Goal: Task Accomplishment & Management: Complete application form

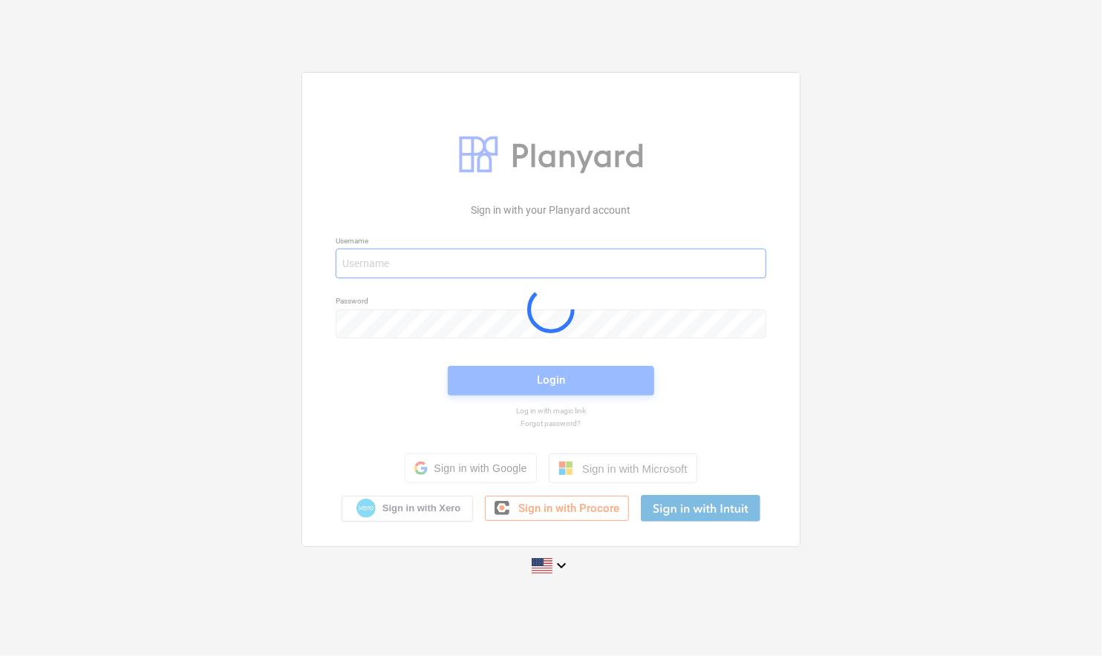
type input "[EMAIL_ADDRESS][PERSON_NAME][DOMAIN_NAME]"
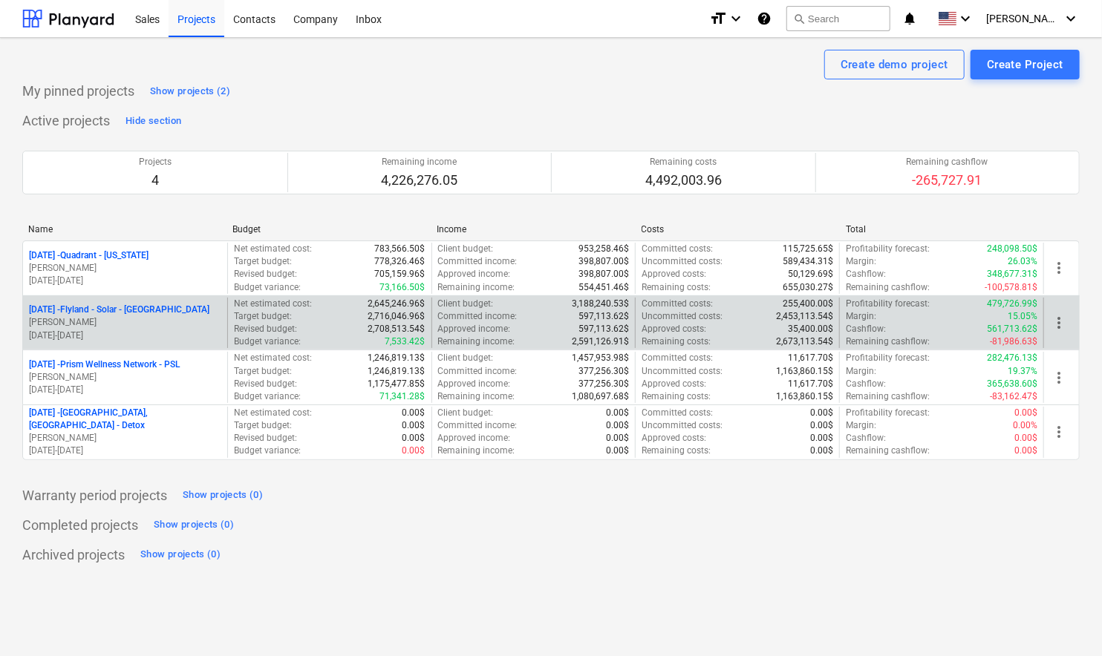
click at [110, 307] on p "[DATE] - Flyland - [GEOGRAPHIC_DATA] - [GEOGRAPHIC_DATA]" at bounding box center [119, 310] width 180 height 13
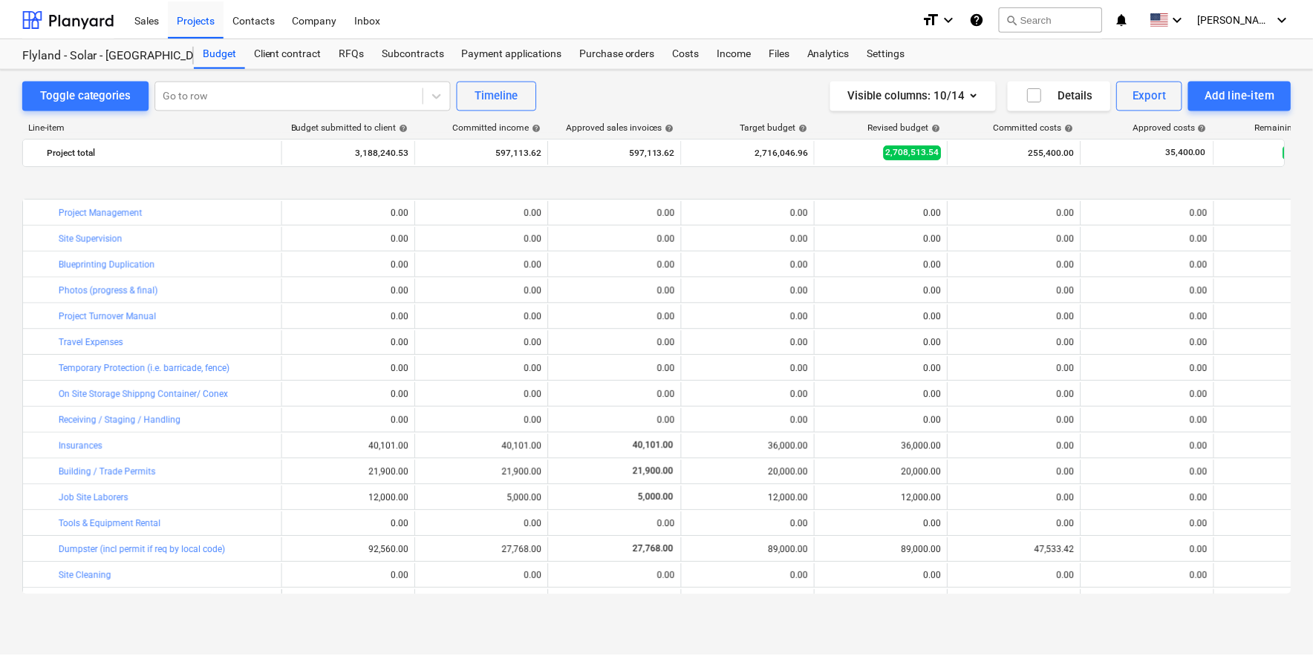
scroll to position [93, 0]
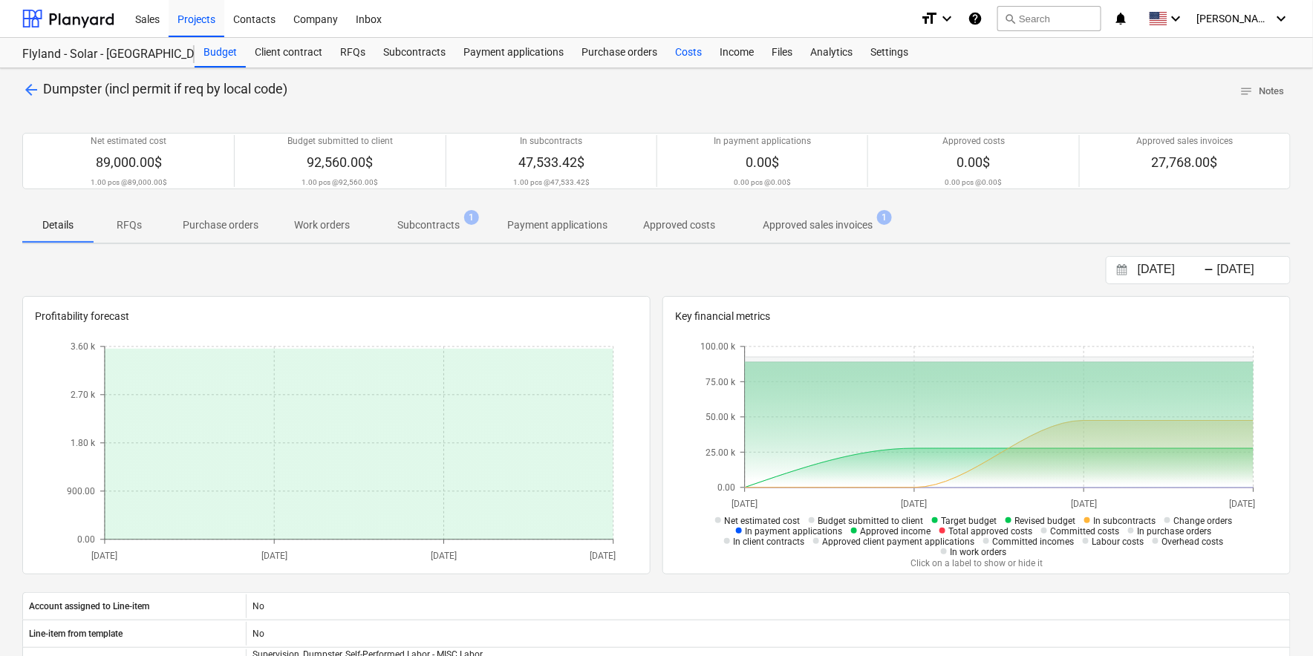
click at [674, 48] on div "Costs" at bounding box center [688, 53] width 45 height 30
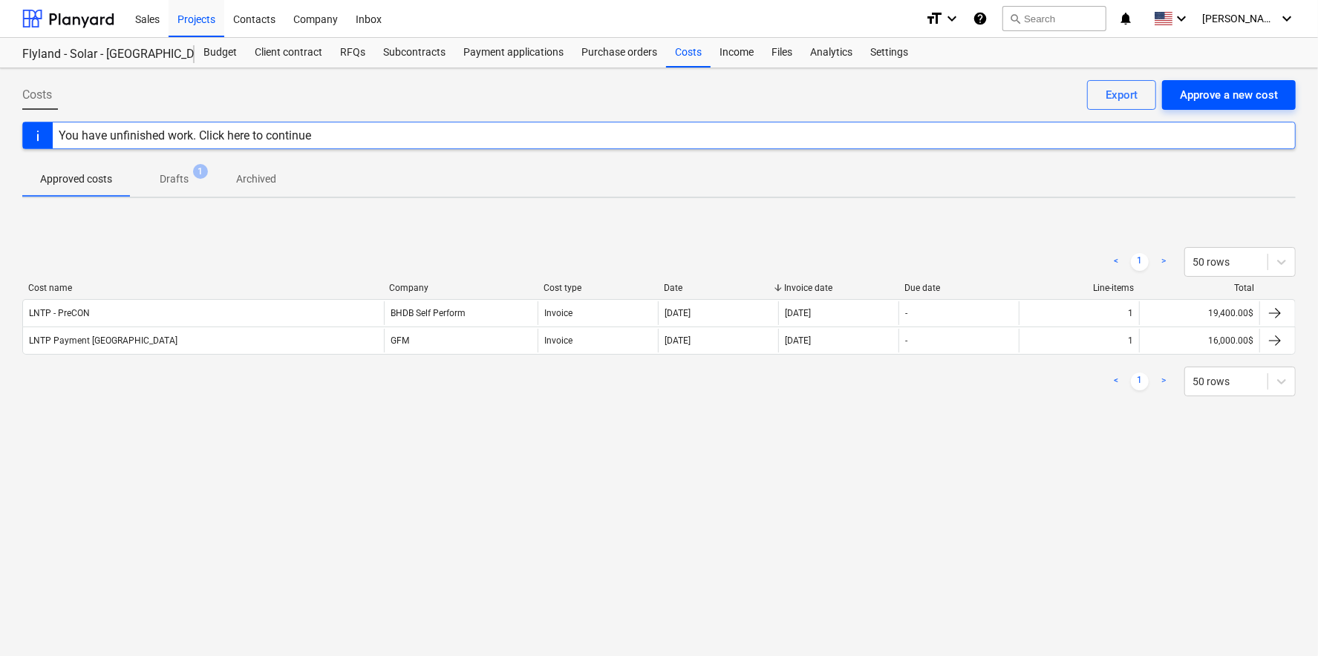
click at [1101, 100] on div "Approve a new cost" at bounding box center [1229, 94] width 98 height 19
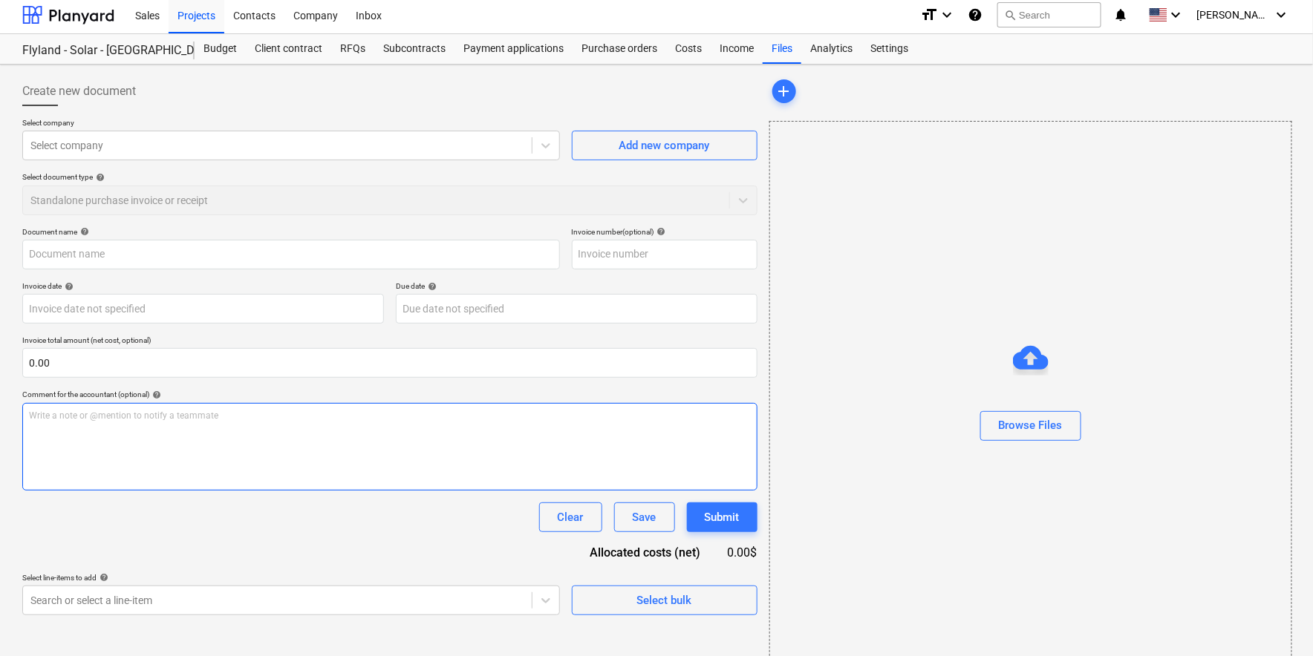
scroll to position [30, 0]
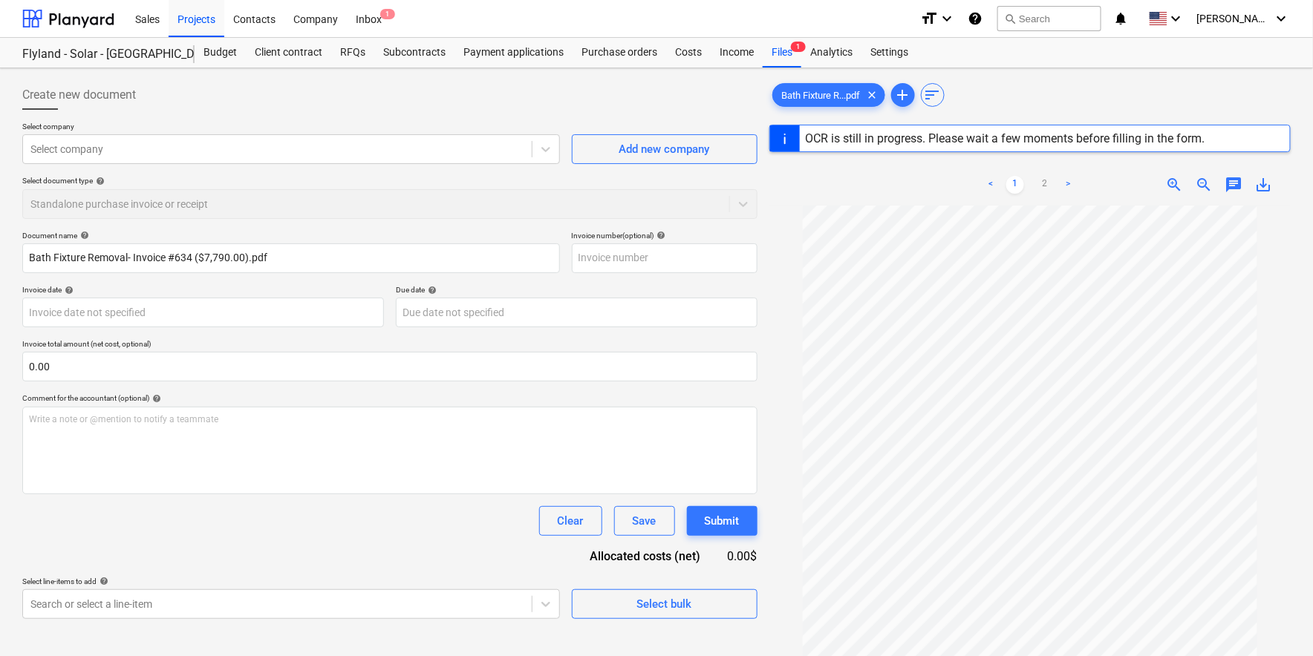
type input "634"
type input "[DATE]"
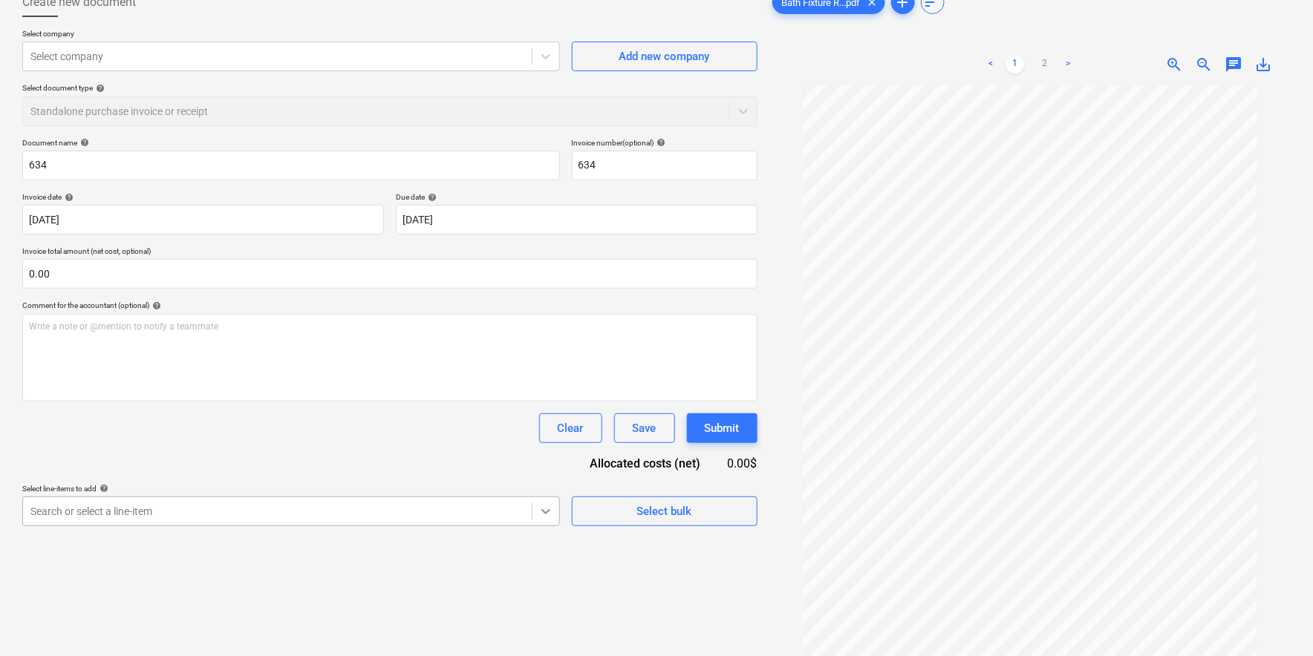
scroll to position [193, 0]
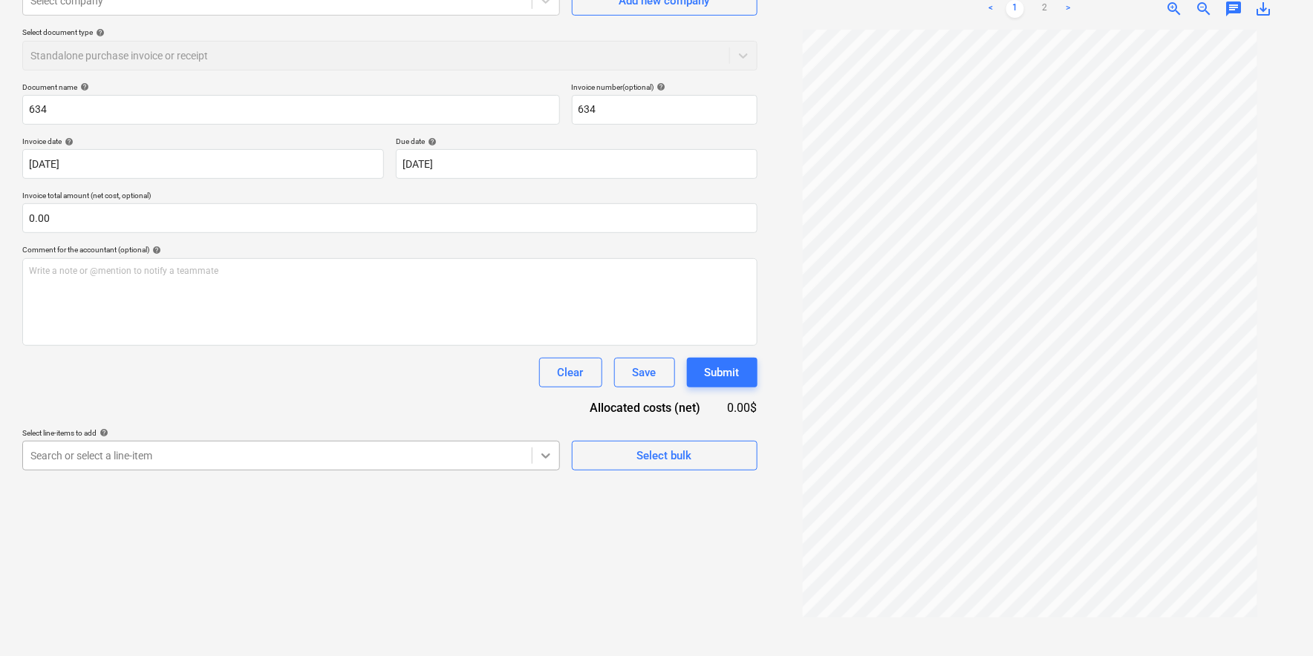
click at [543, 506] on body "Sales Projects Contacts Company Inbox 1 format_size keyboard_arrow_down help se…" at bounding box center [656, 180] width 1313 height 656
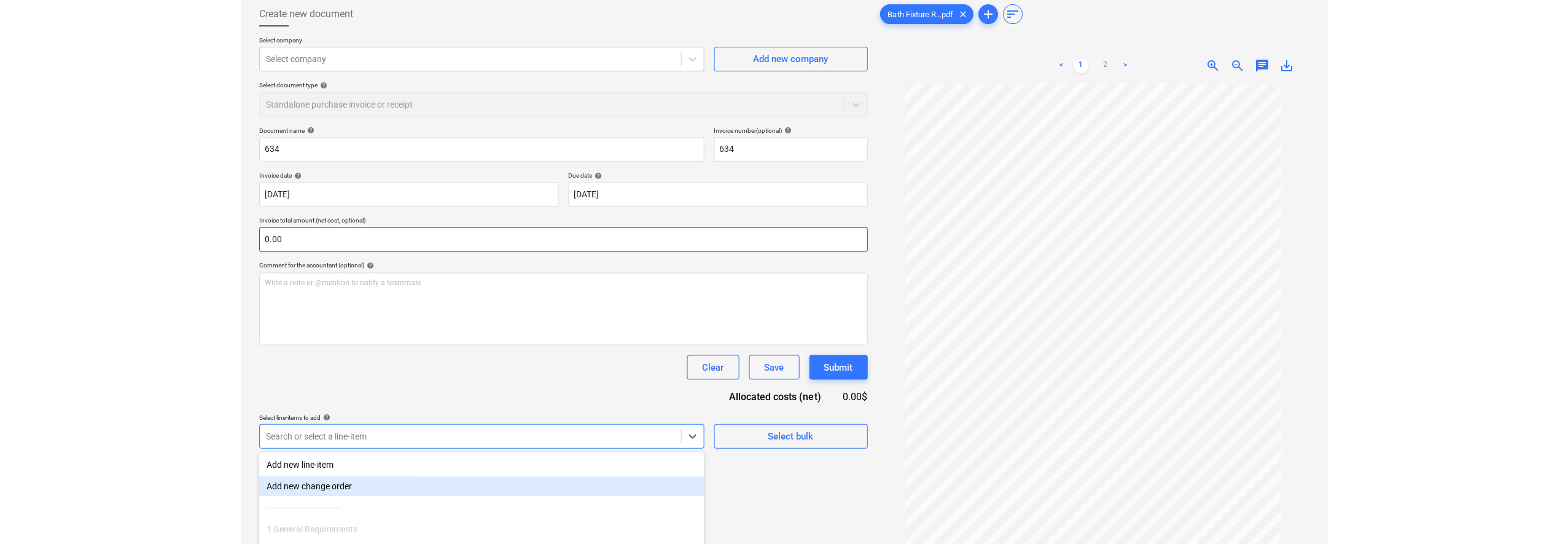
scroll to position [0, 0]
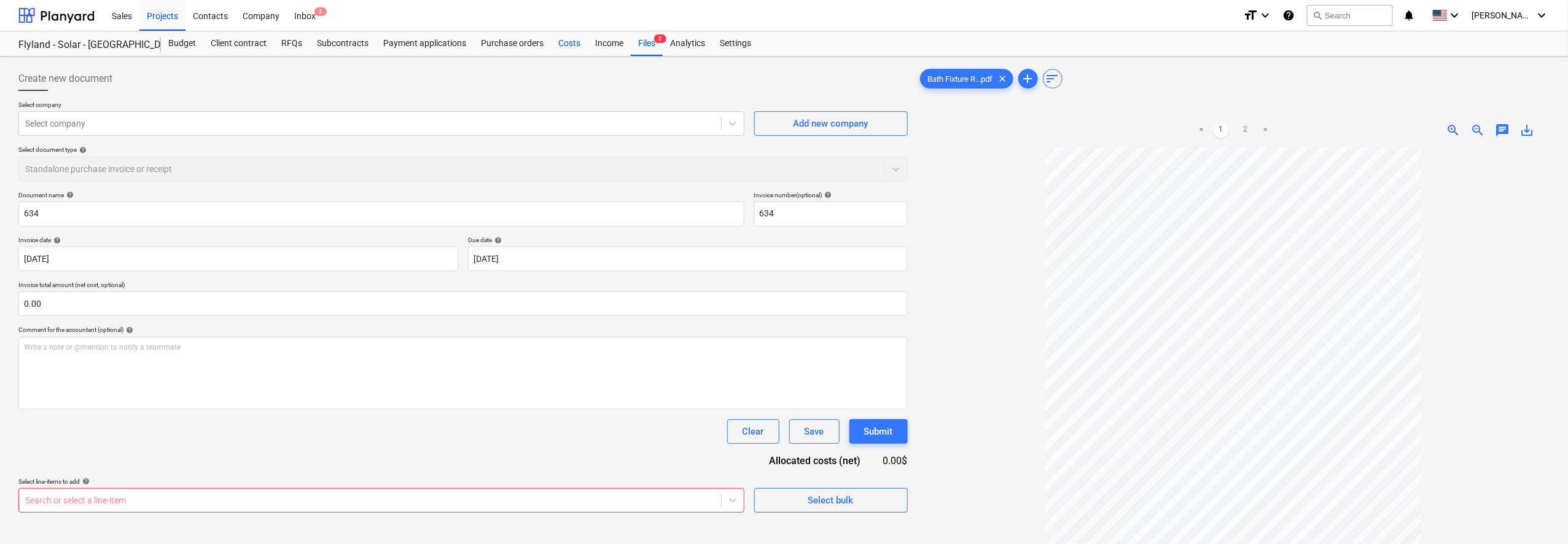
click at [562, 44] on div "Costs" at bounding box center [569, 44] width 37 height 25
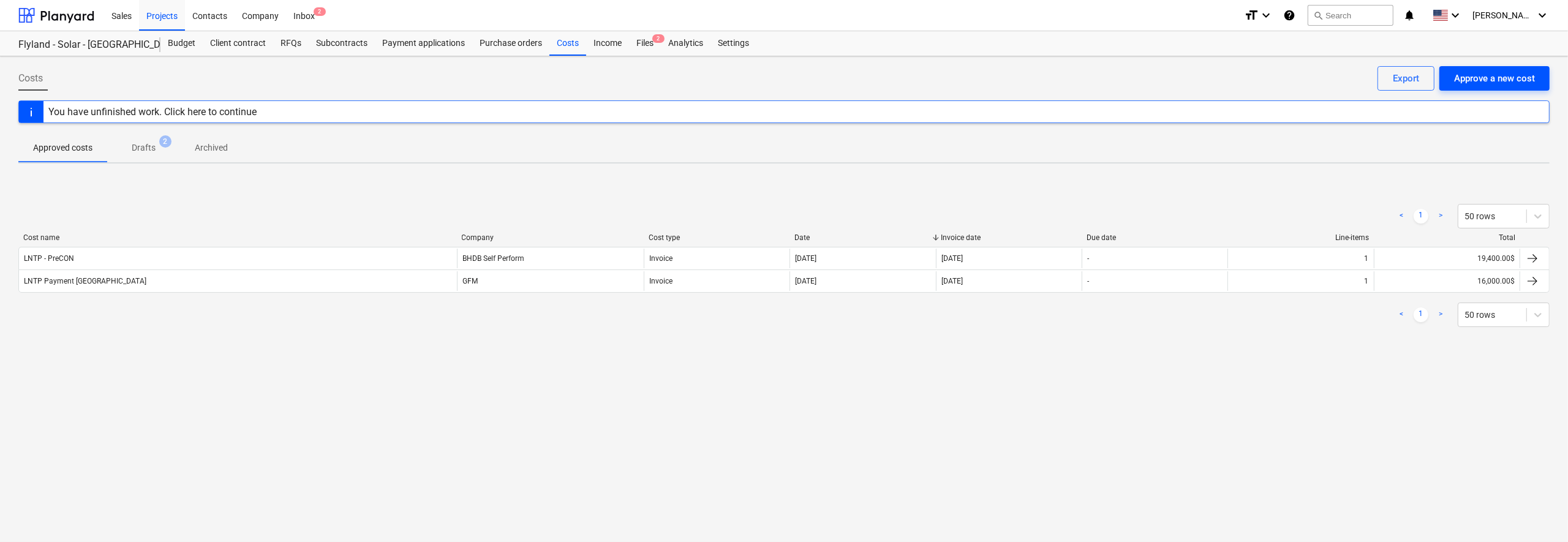
click at [908, 73] on div "Approve a new cost" at bounding box center [1495, 78] width 81 height 16
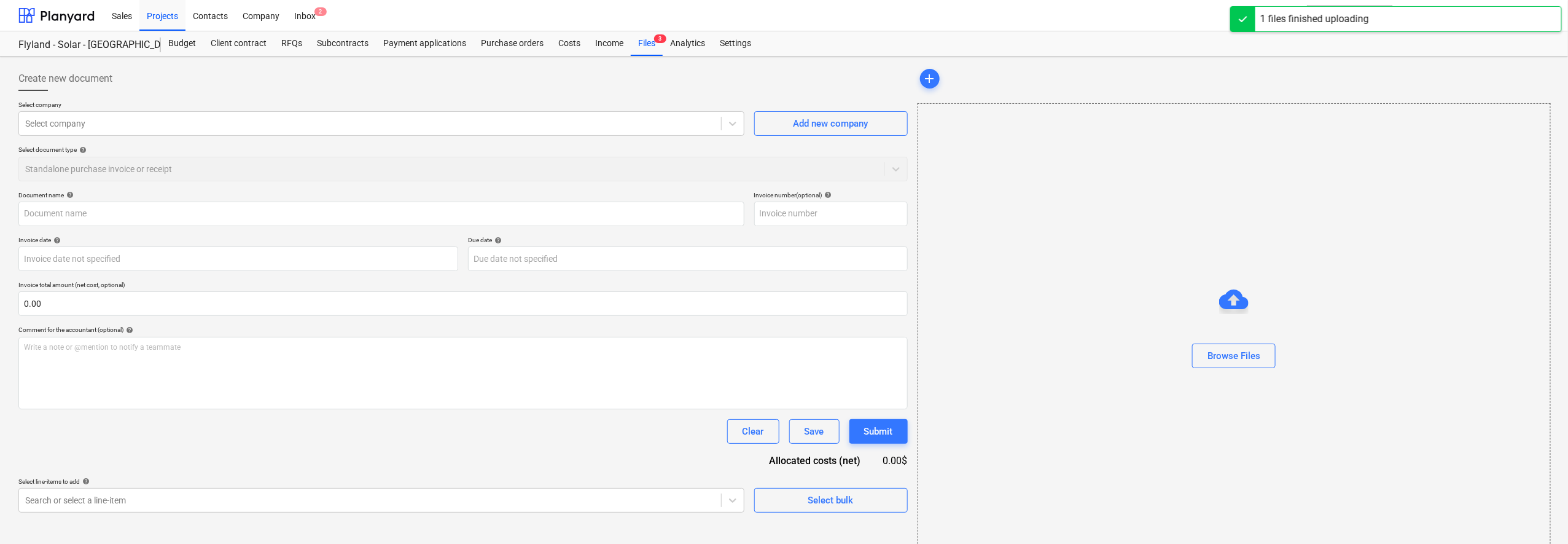
type input "Bath Fixture Removal- Invoice #634 ($7,790.00).pdf"
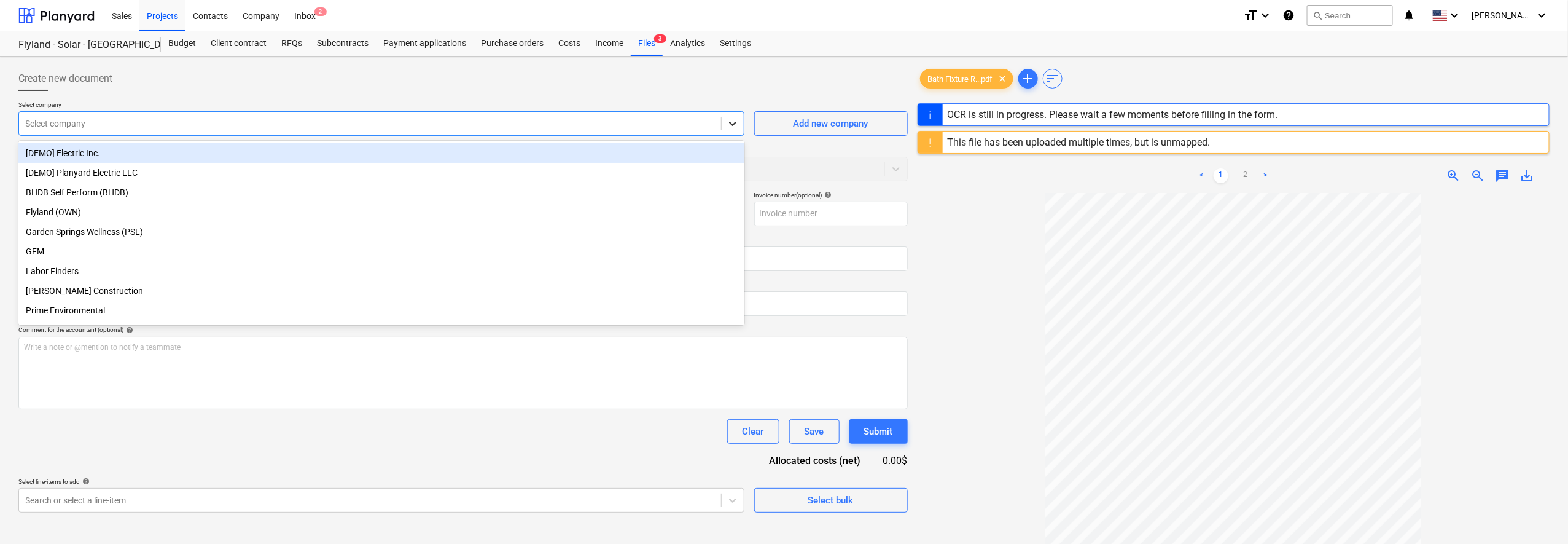
click at [733, 126] on icon at bounding box center [732, 123] width 12 height 12
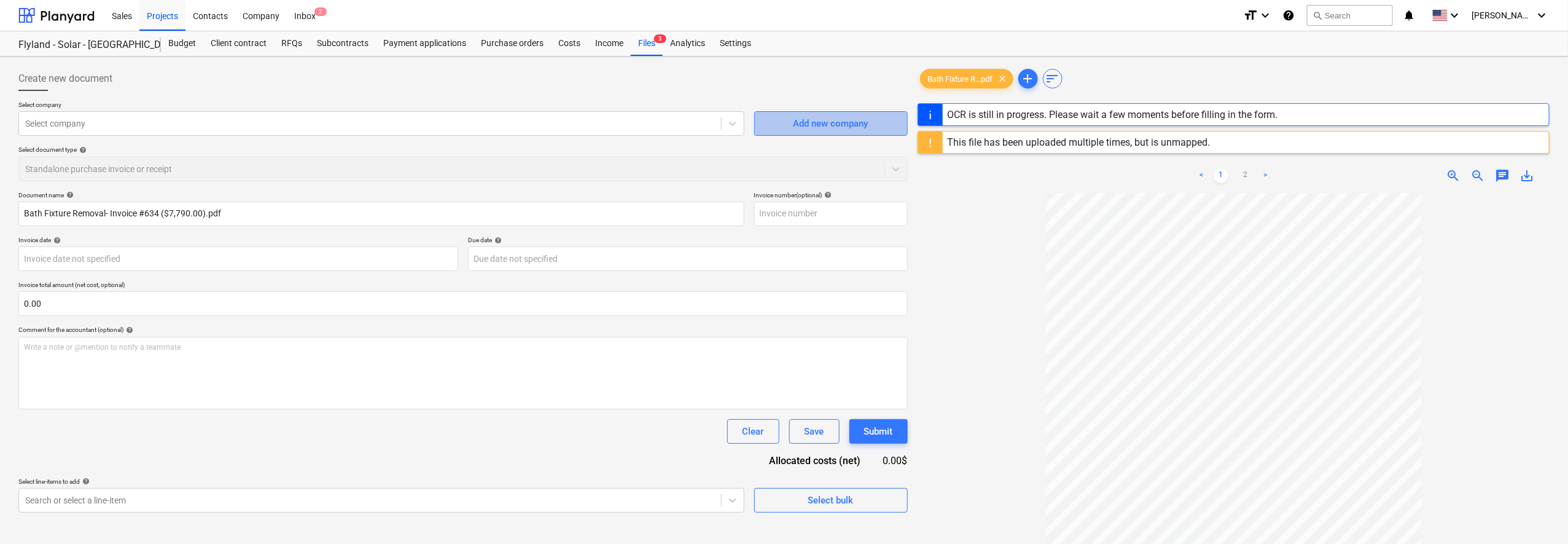
click at [825, 126] on div "Add new company" at bounding box center [831, 123] width 75 height 16
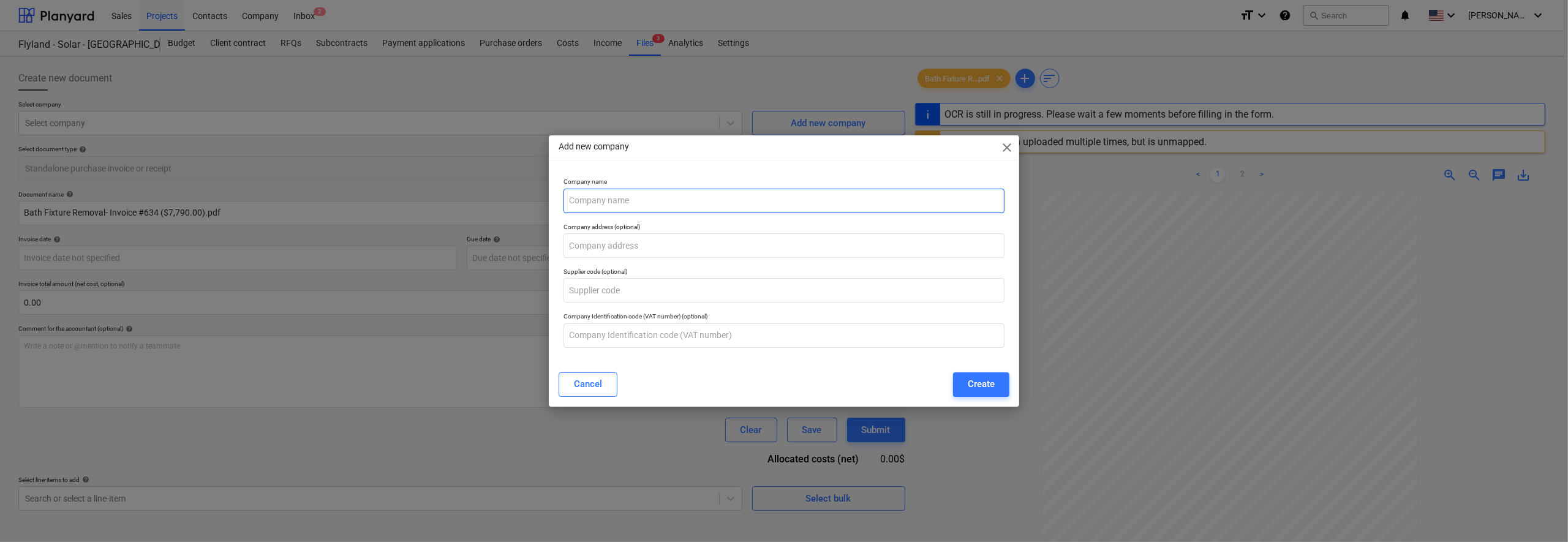
click at [689, 208] on input "text" at bounding box center [784, 201] width 441 height 25
type input "Custom Construction Pro"
click at [727, 246] on input "text" at bounding box center [784, 246] width 441 height 25
type input "[STREET_ADDRESS][PERSON_NAME]"
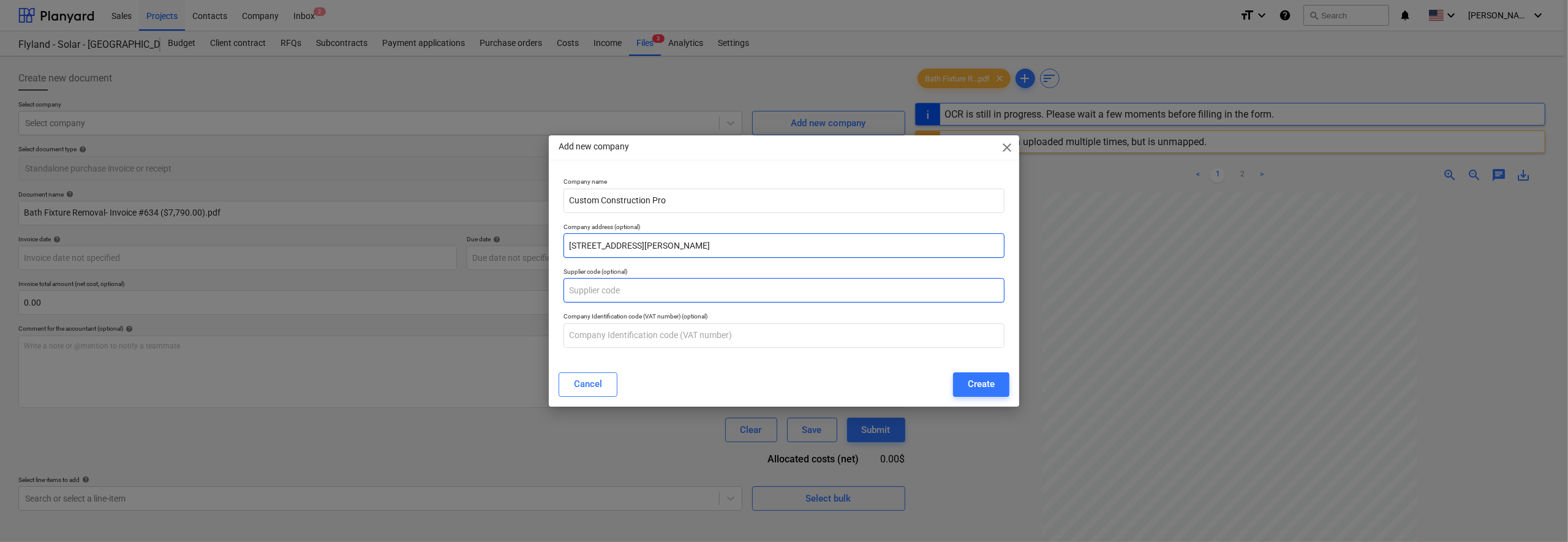
type input "634"
type input "[DATE]"
type input "[STREET_ADDRESS][PERSON_NAME][US_STATE]"
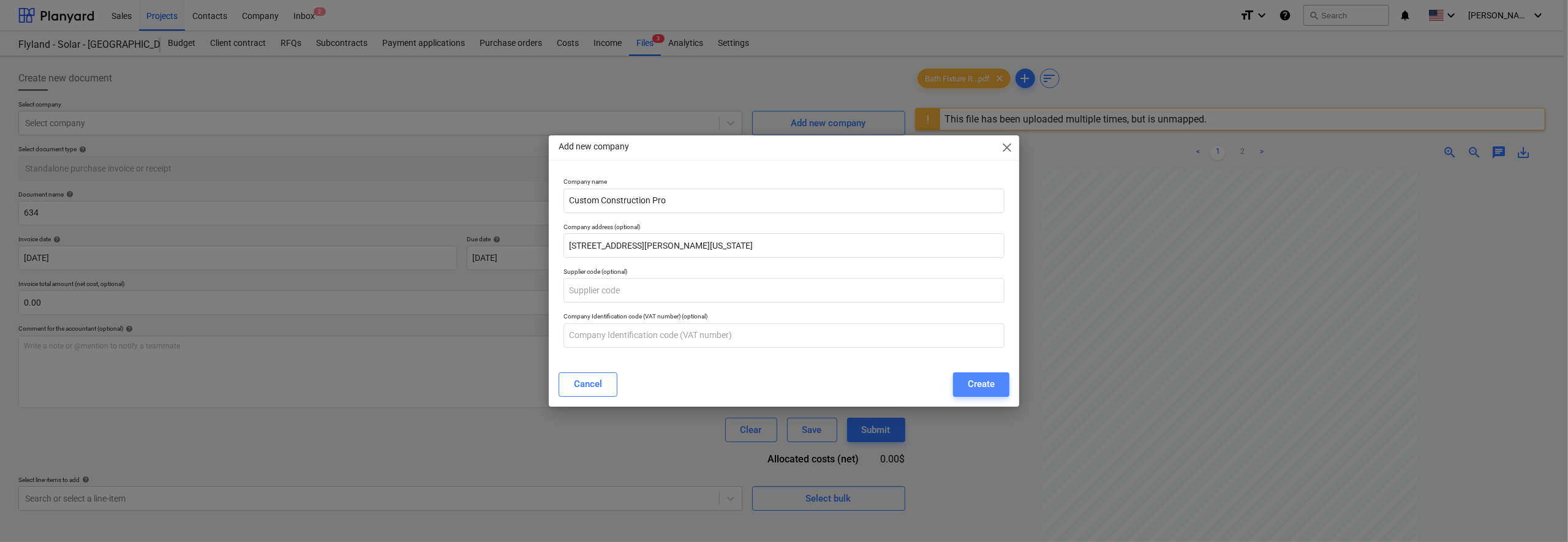
click at [908, 379] on div "Create" at bounding box center [981, 384] width 27 height 16
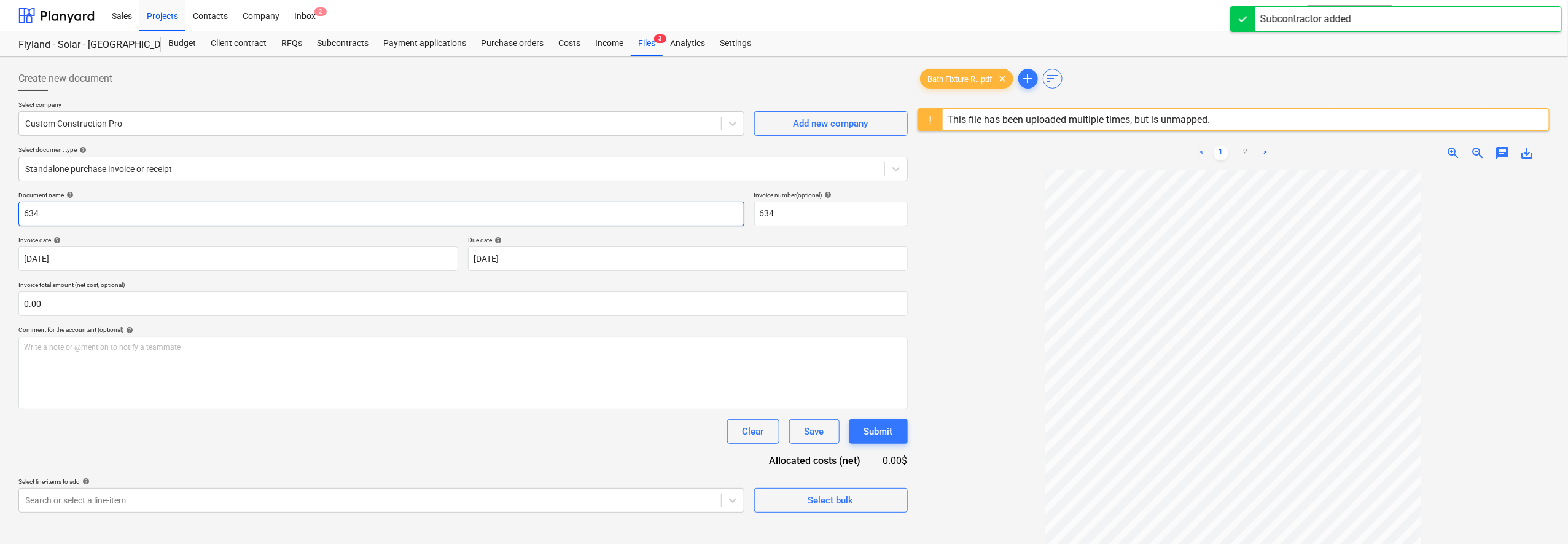
click at [22, 214] on input "634" at bounding box center [381, 214] width 726 height 25
type input "Invoice# 634"
click at [297, 297] on input "text" at bounding box center [463, 304] width 889 height 25
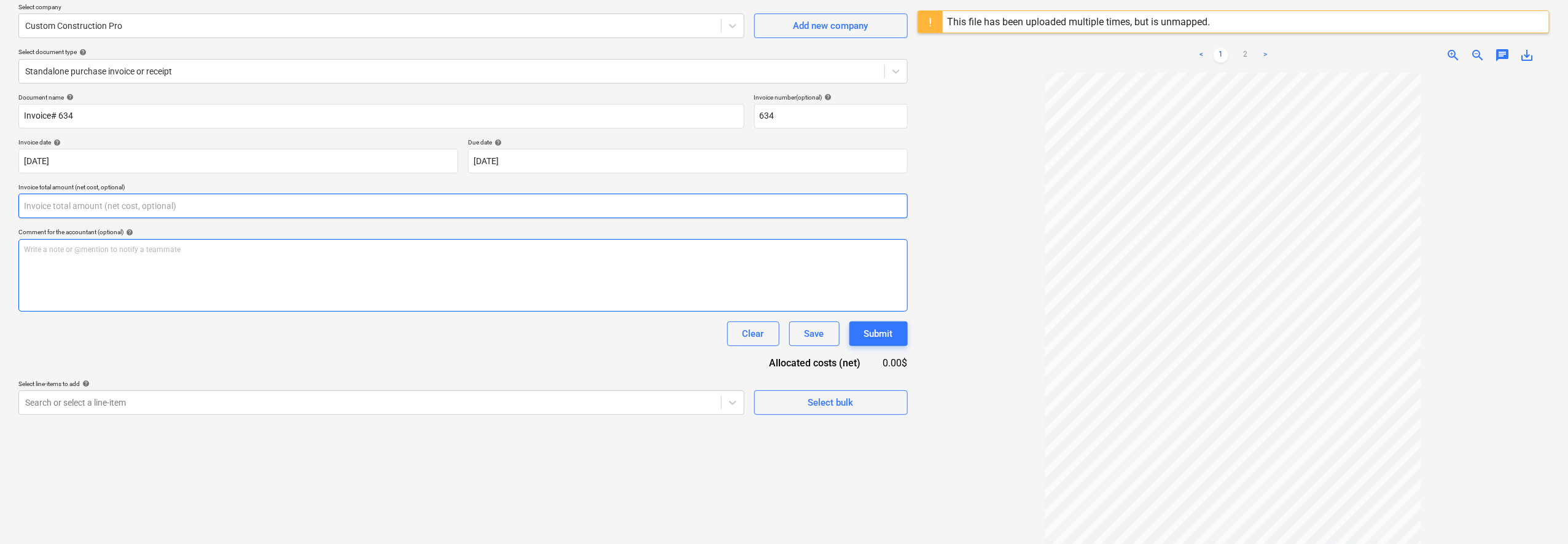
scroll to position [68, 0]
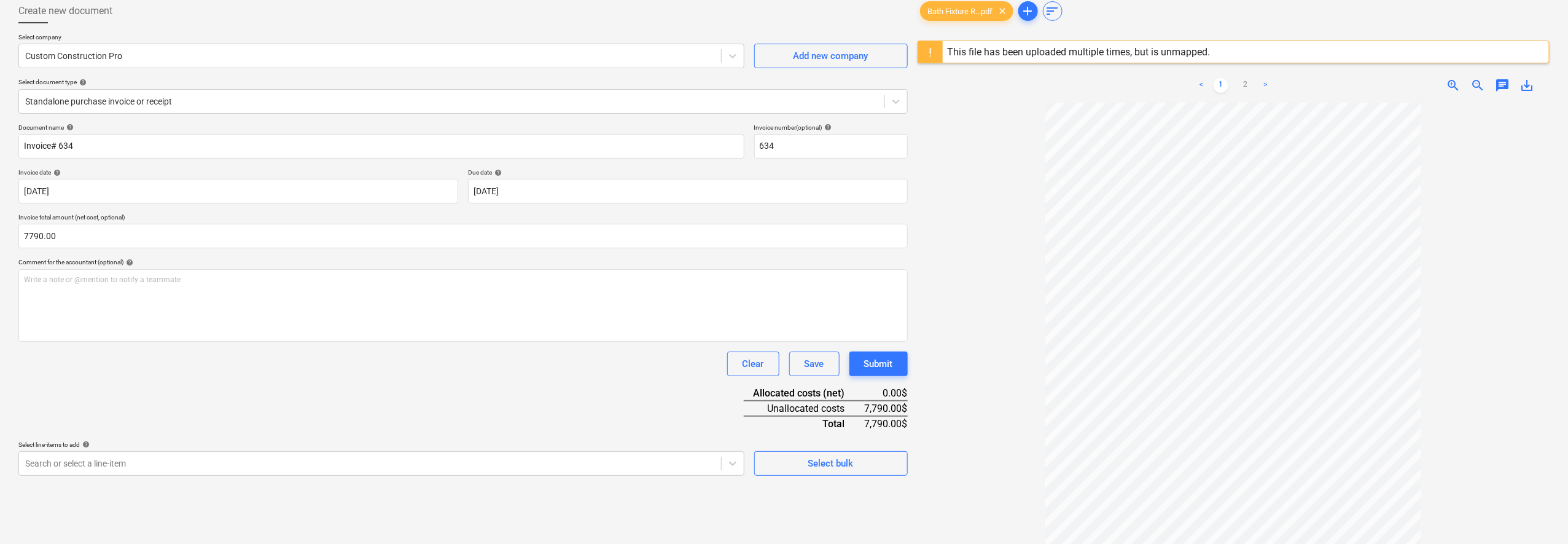
type input "7,790.00"
click at [460, 371] on div "Clear Save Submit" at bounding box center [463, 364] width 889 height 25
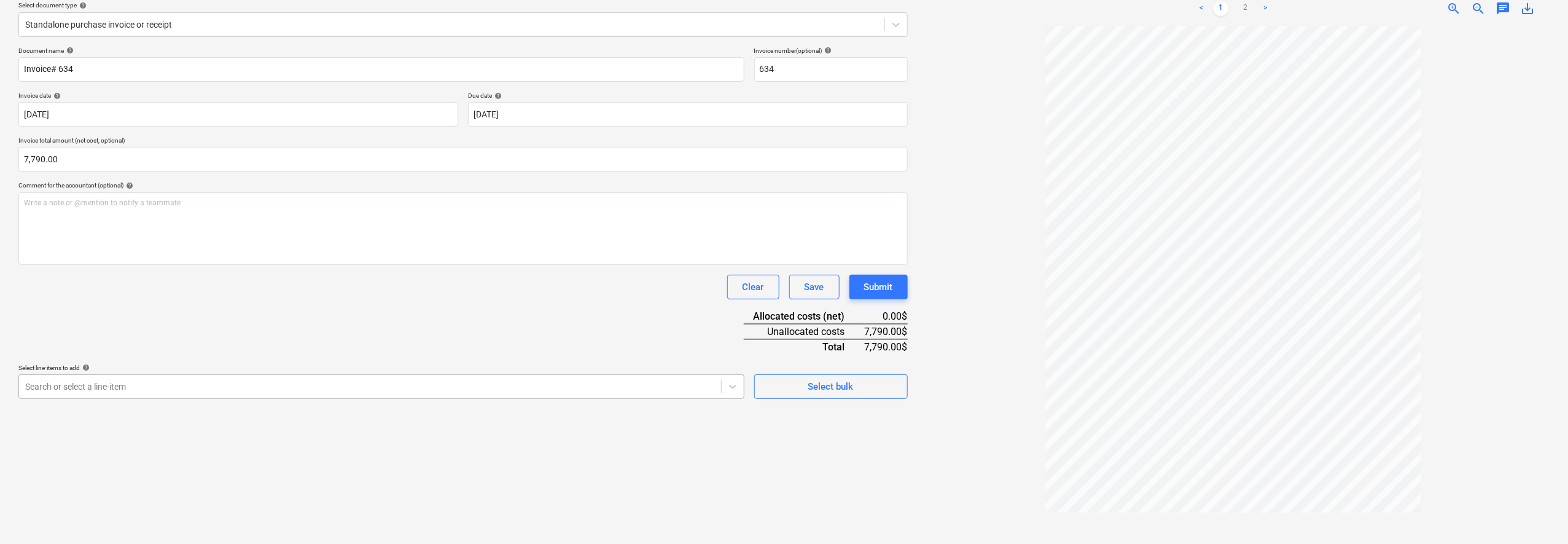
scroll to position [189, 0]
click at [676, 388] on body "Sales Projects Contacts Company Inbox 2 format_size keyboard_arrow_down help se…" at bounding box center [784, 127] width 1568 height 544
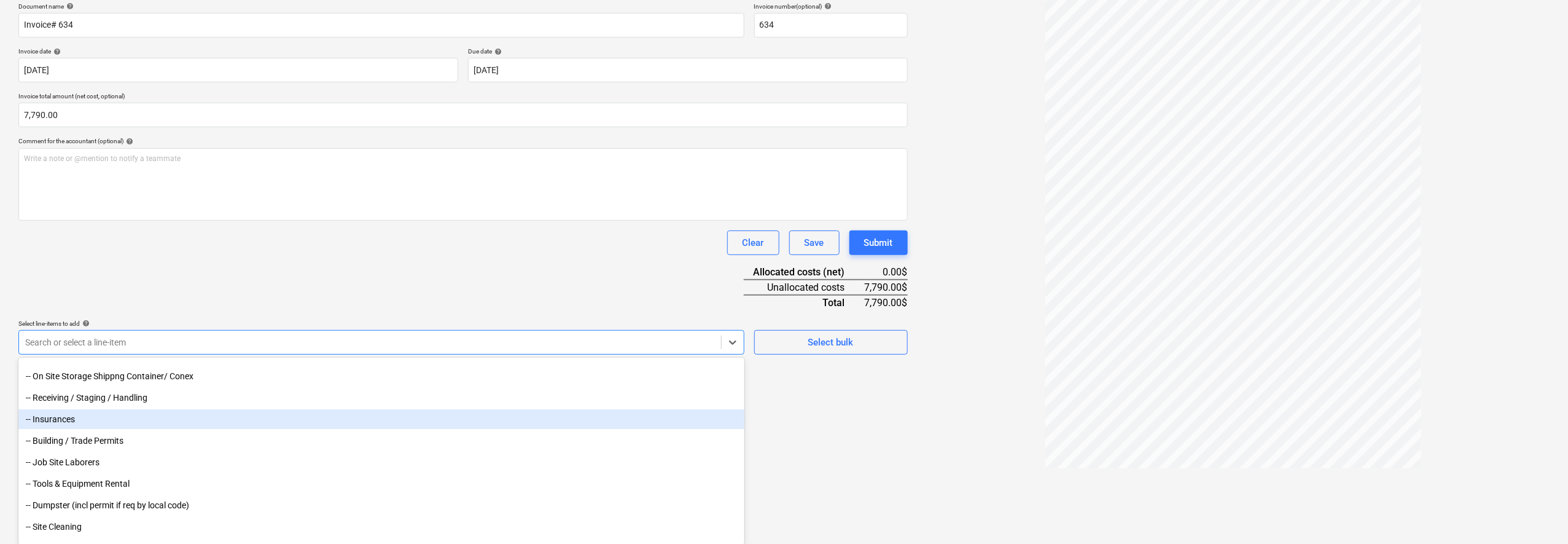
scroll to position [307, 0]
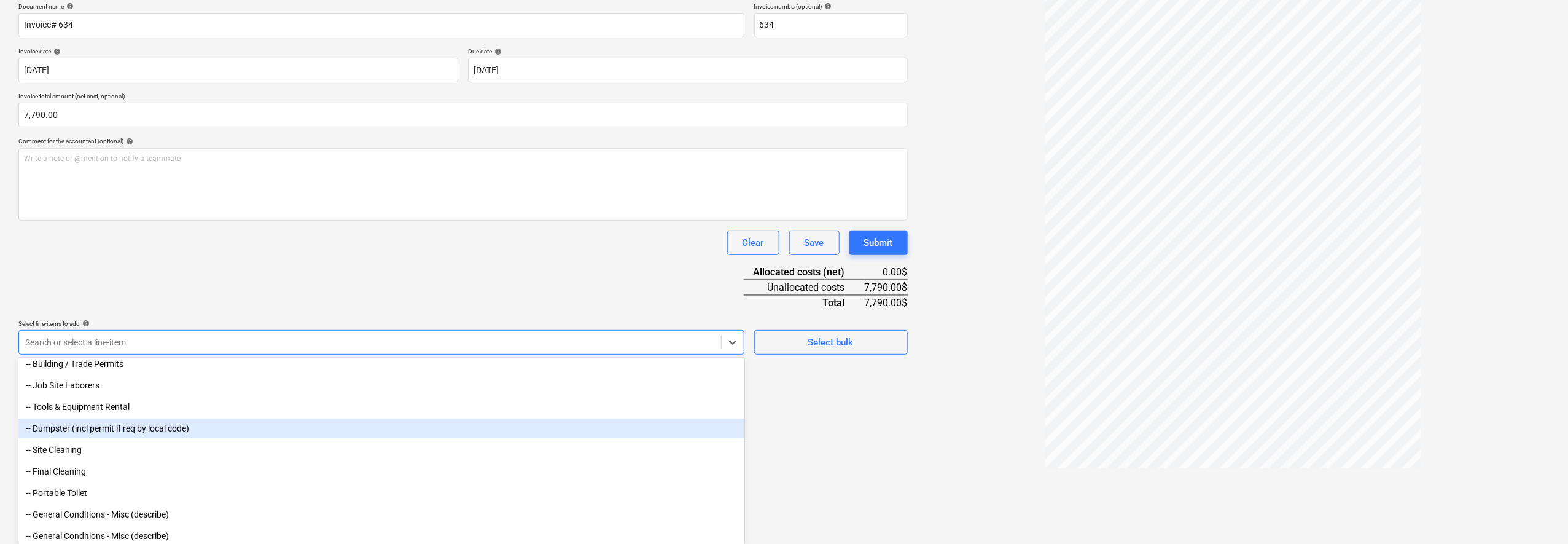
click at [463, 424] on div "-- Dumpster (incl permit if req by local code)" at bounding box center [381, 429] width 726 height 20
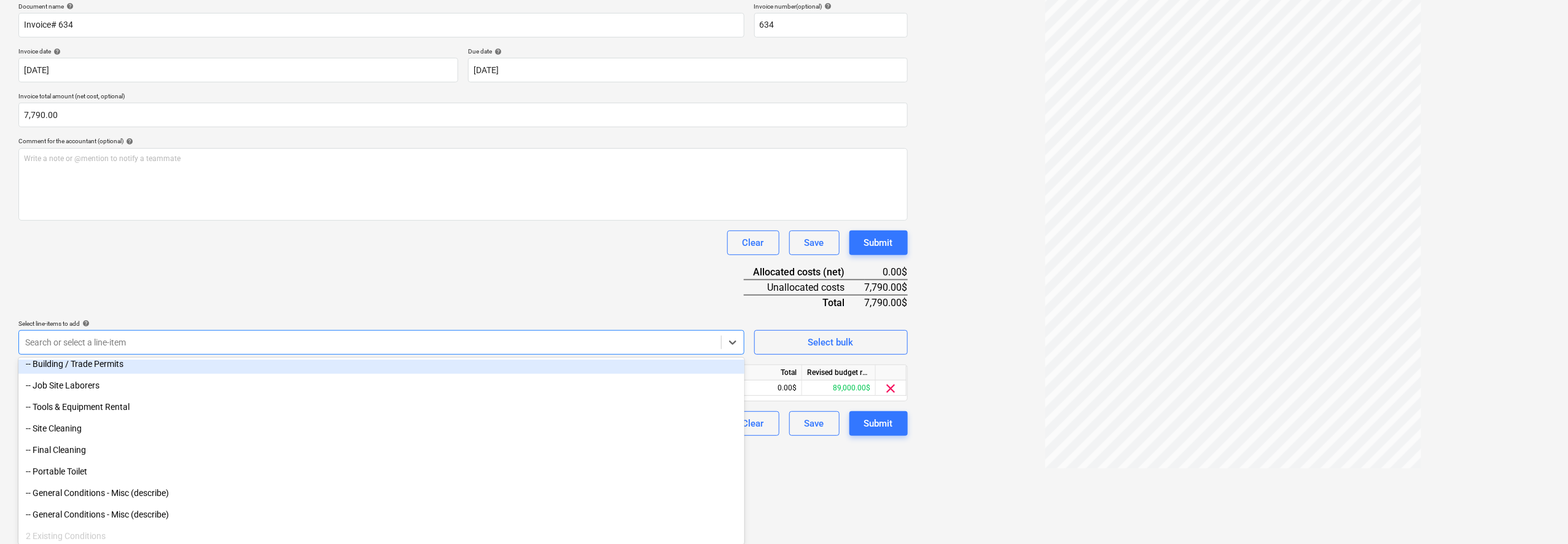
click at [507, 261] on div "Document name help Invoice# 634 Invoice number (optional) help 634 Invoice date…" at bounding box center [463, 219] width 889 height 433
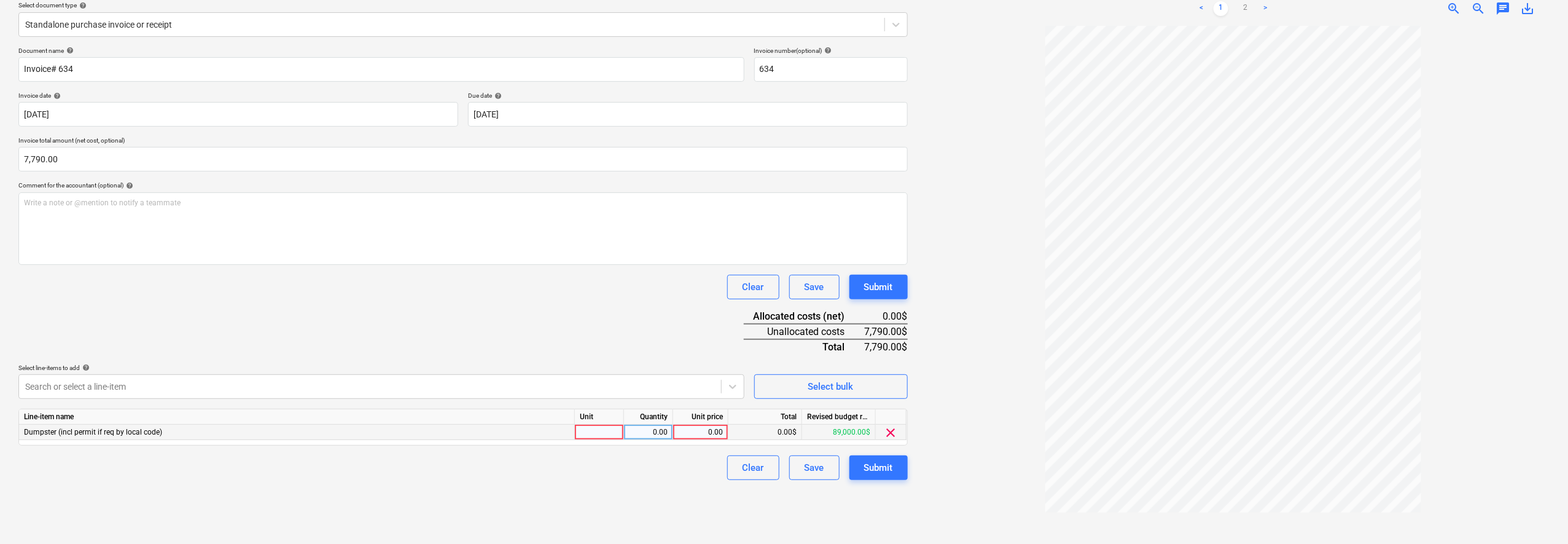
click at [712, 430] on div "0.00" at bounding box center [701, 432] width 45 height 16
type input "7790"
click at [622, 479] on div "Create new document Select company Custom Construction Pro Add new company Sele…" at bounding box center [463, 229] width 899 height 623
click at [884, 465] on div "Submit" at bounding box center [879, 467] width 29 height 16
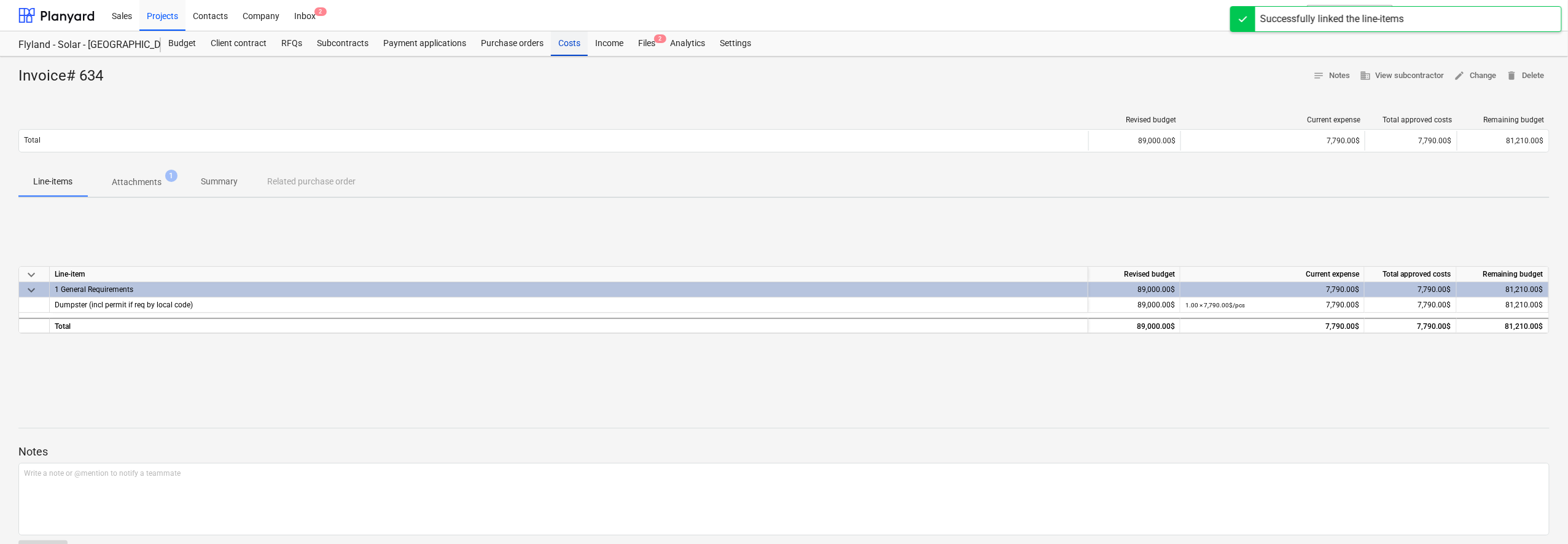
click at [564, 43] on div "Costs" at bounding box center [569, 44] width 37 height 25
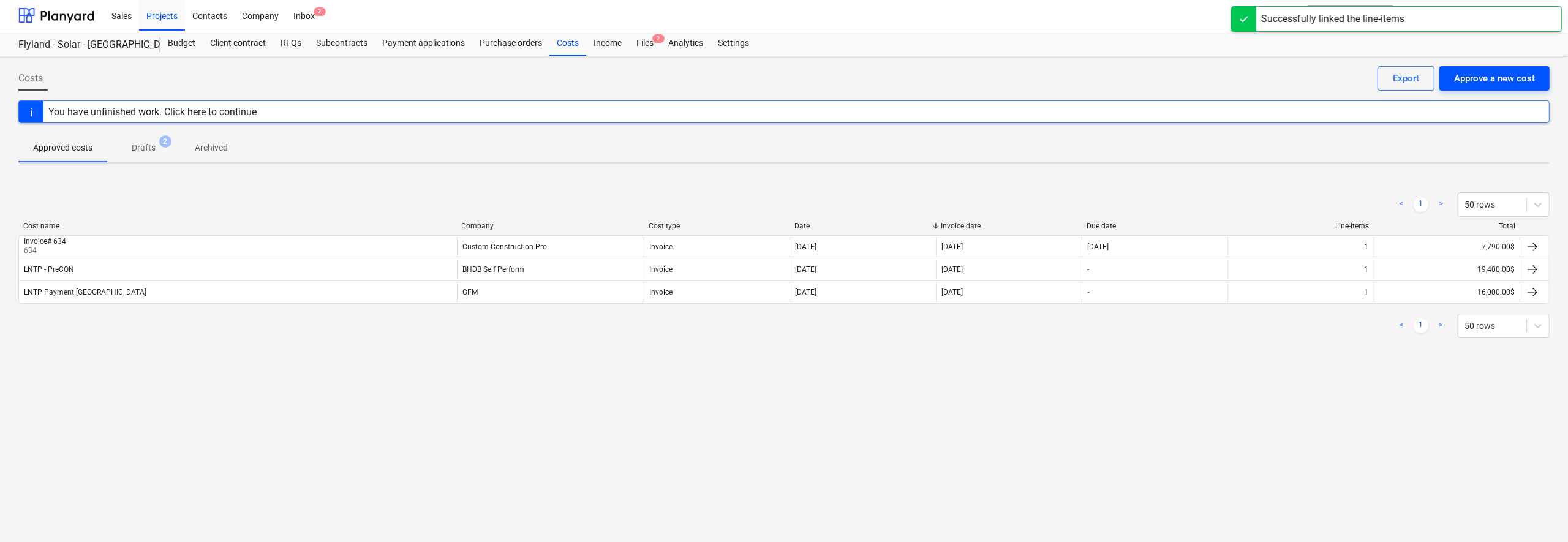
click at [908, 78] on div "Approve a new cost" at bounding box center [1495, 78] width 81 height 16
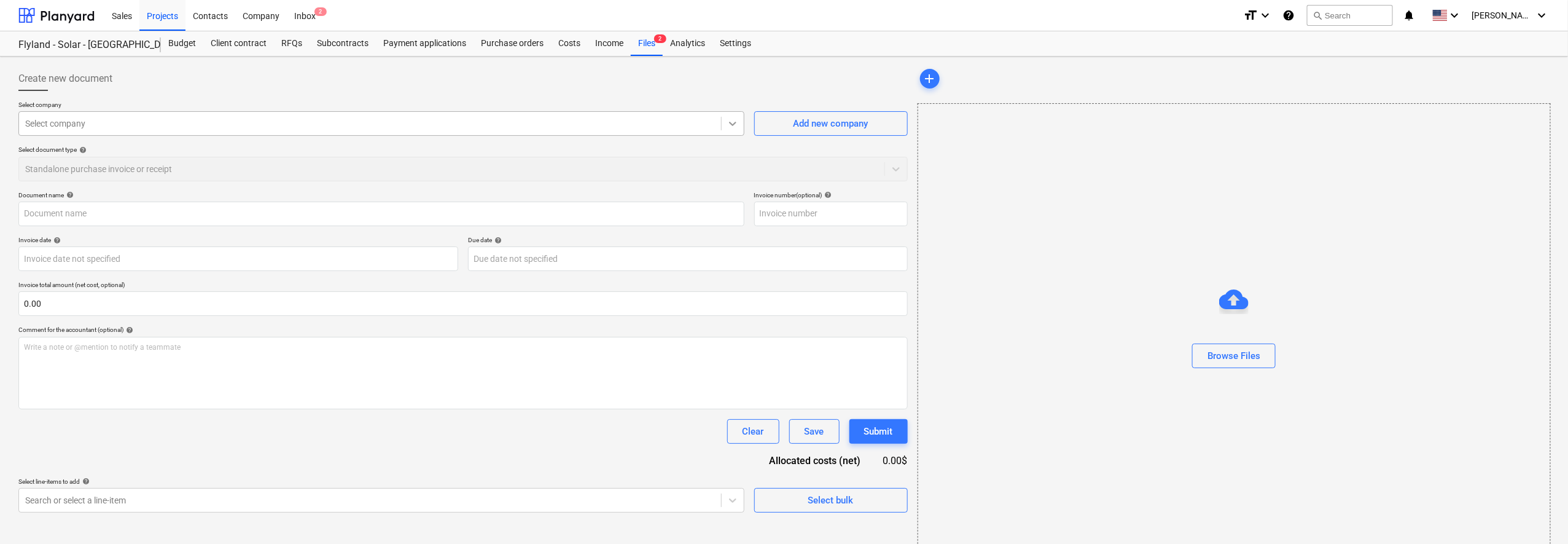
click at [736, 128] on icon at bounding box center [732, 123] width 12 height 12
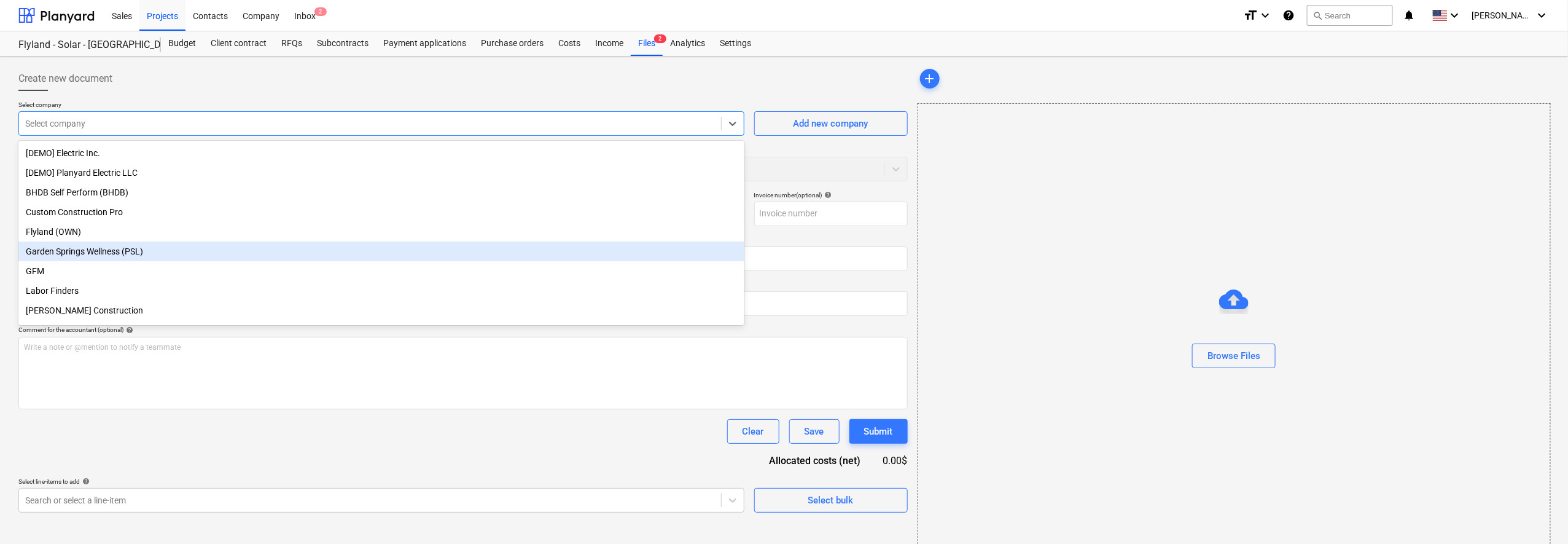
scroll to position [44, 0]
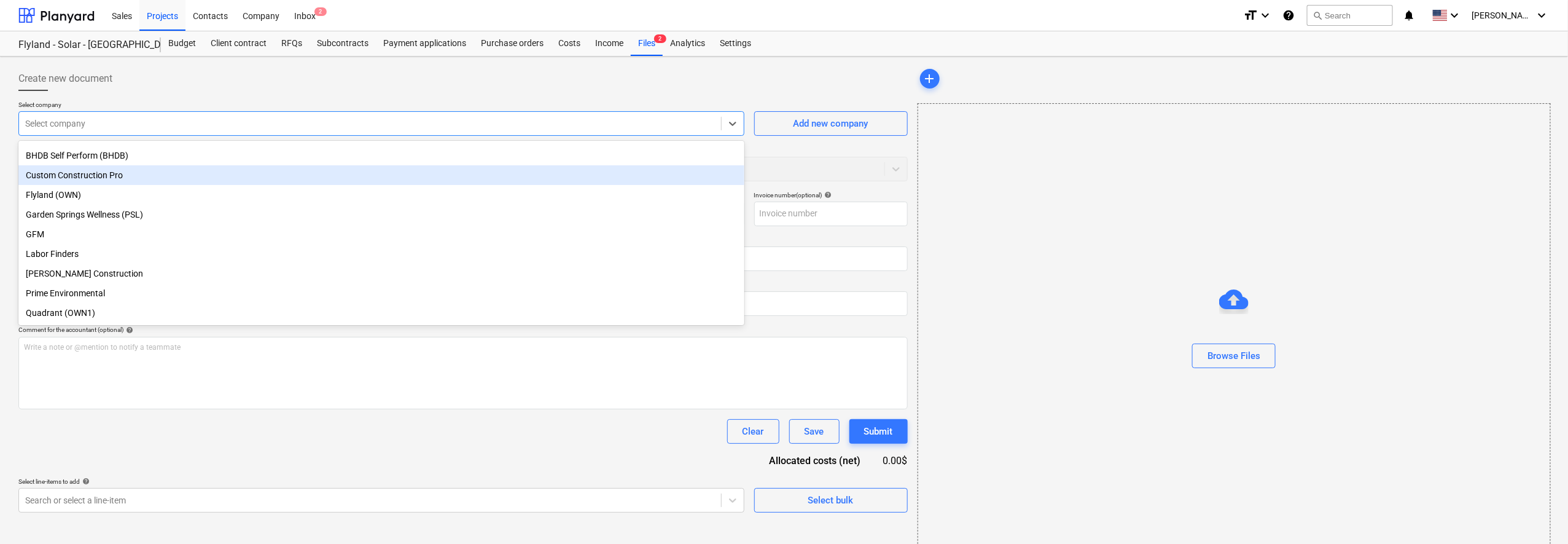
click at [494, 166] on div "Custom Construction Pro" at bounding box center [381, 176] width 726 height 20
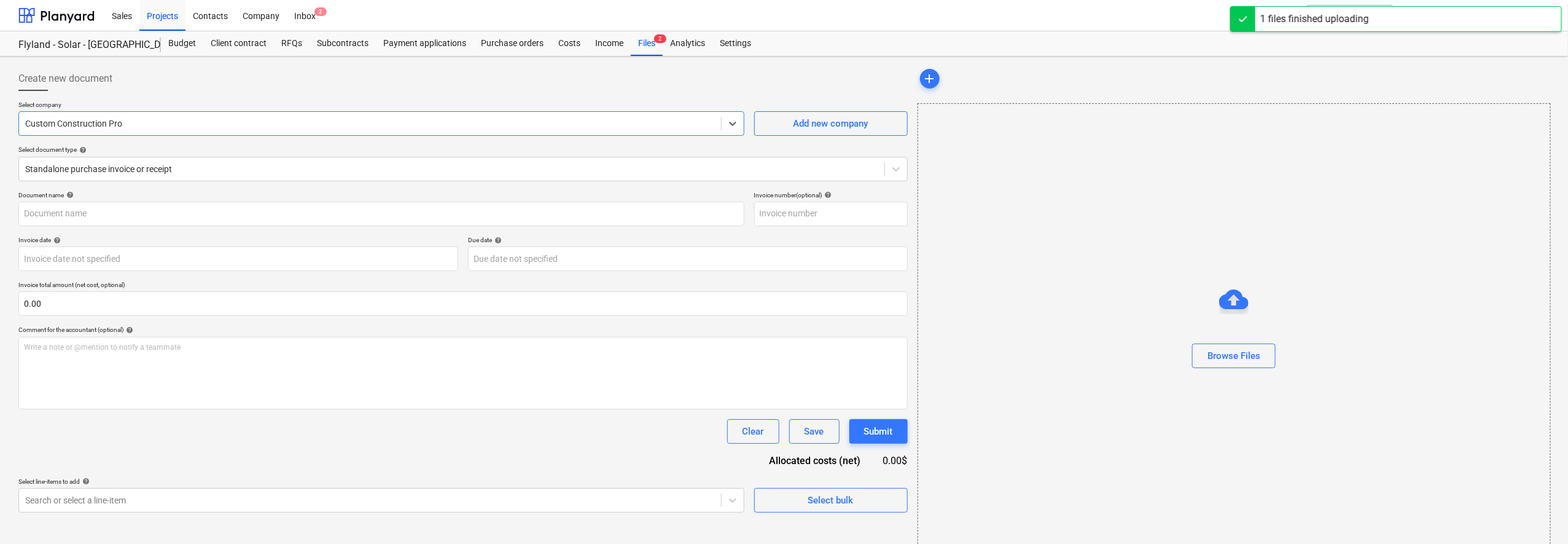
type input "Content Removal- Invoice #630 ($8,310.00).pdf"
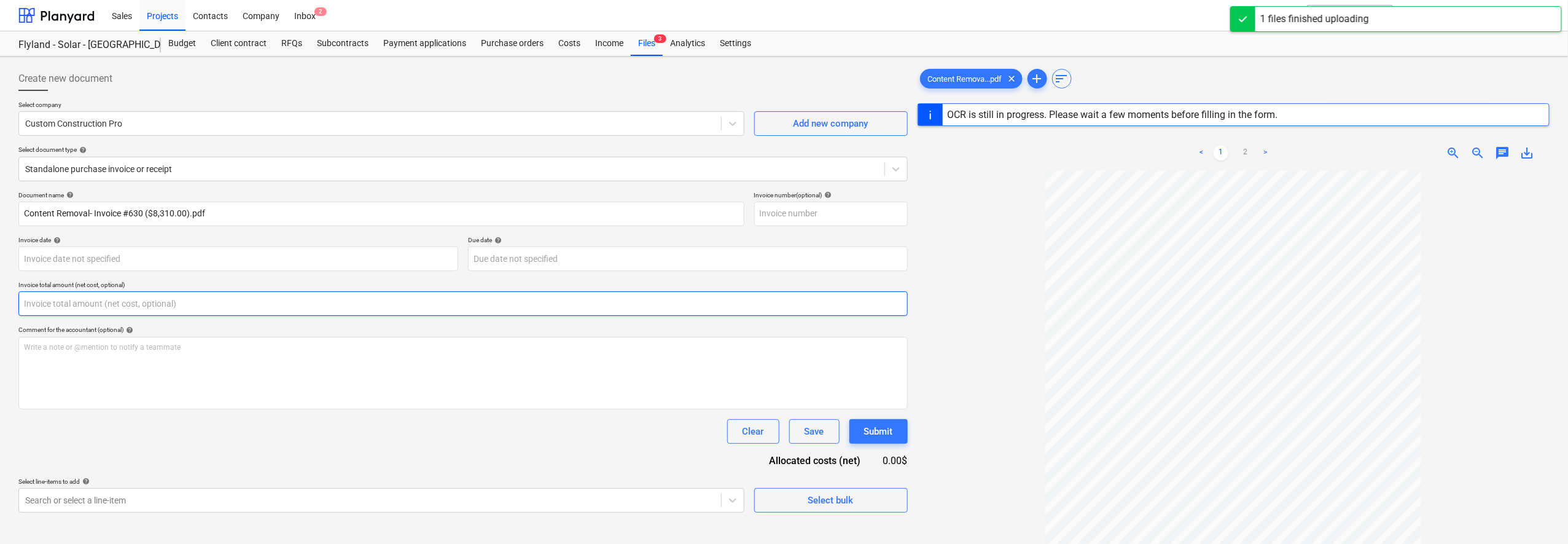
click at [322, 303] on input "text" at bounding box center [463, 304] width 889 height 25
type input "630"
type input "[DATE]"
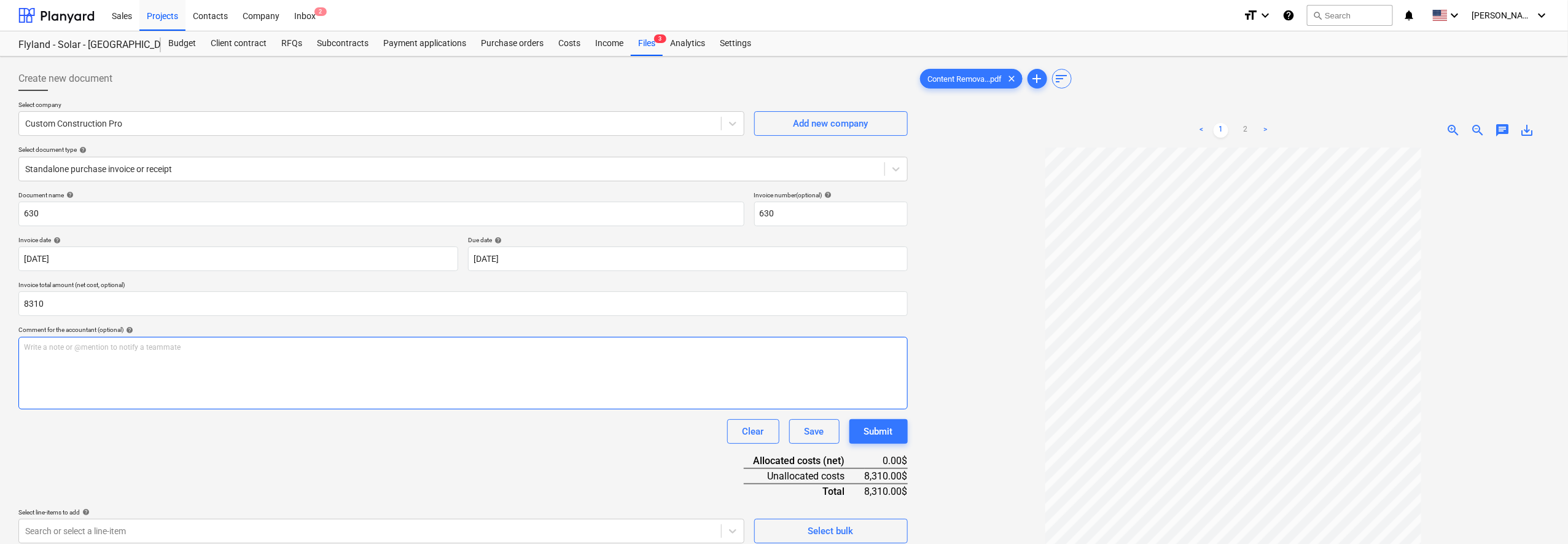
type input "8,310.00"
click at [366, 352] on div "Write a note or @mention to notify a teammate [PERSON_NAME]" at bounding box center [463, 373] width 889 height 73
click at [26, 209] on input "630" at bounding box center [381, 214] width 726 height 25
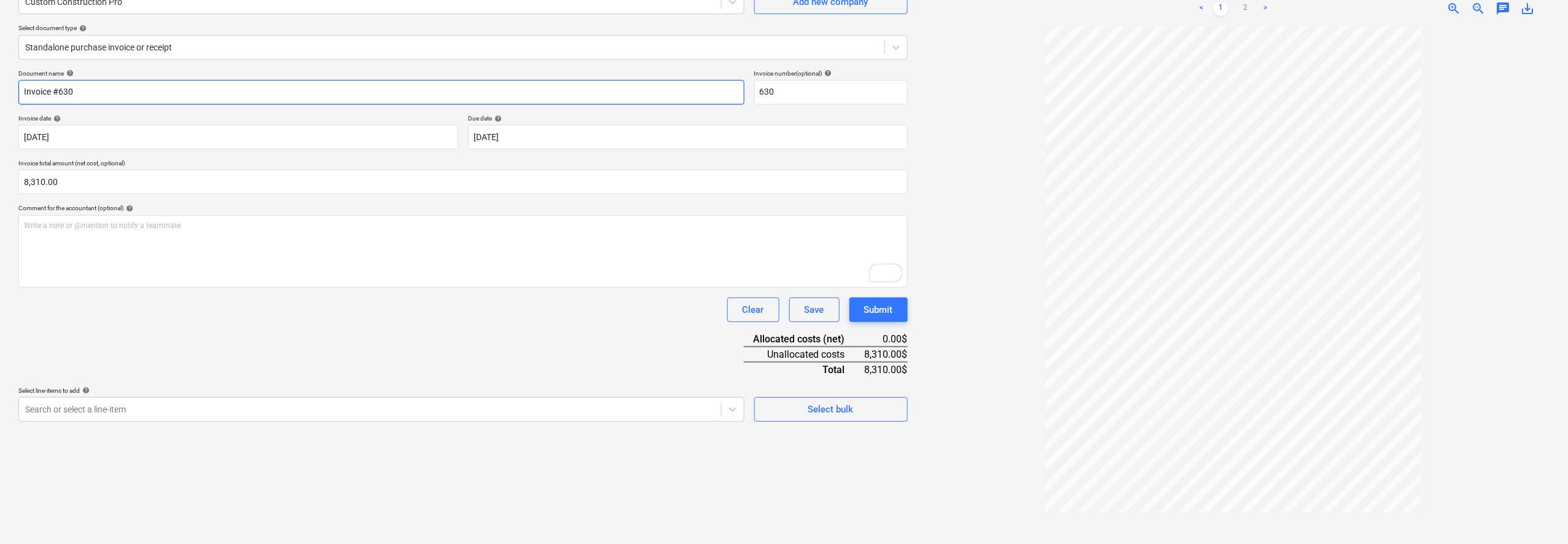
scroll to position [123, 0]
type input "Invoice #630"
click at [676, 410] on body "Sales Projects Contacts Company Inbox 2 format_size keyboard_arrow_down help se…" at bounding box center [784, 149] width 1568 height 544
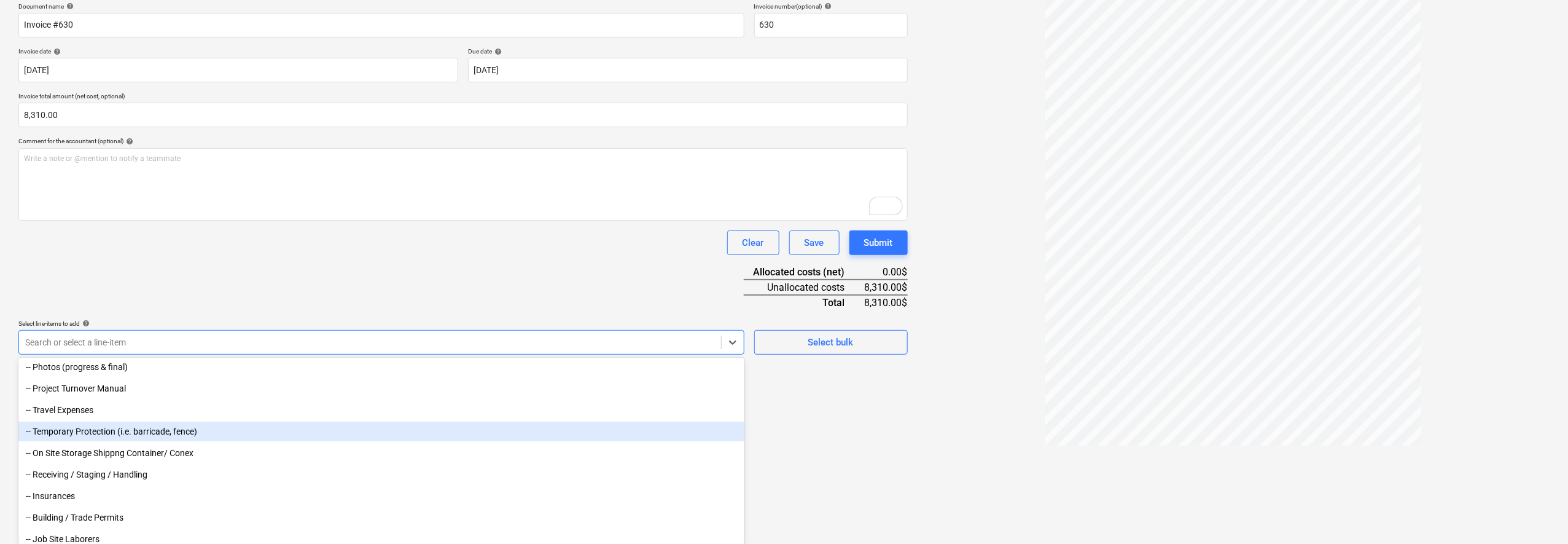
scroll to position [230, 0]
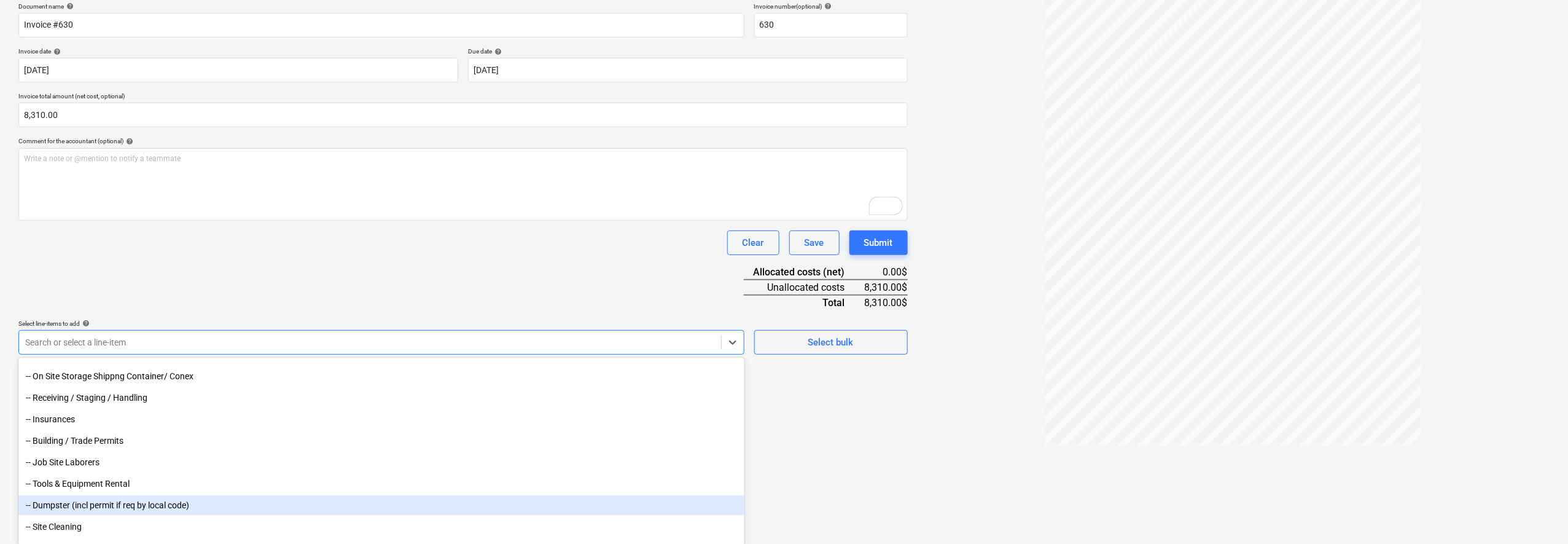
click at [369, 508] on div "-- Dumpster (incl permit if req by local code)" at bounding box center [381, 505] width 726 height 20
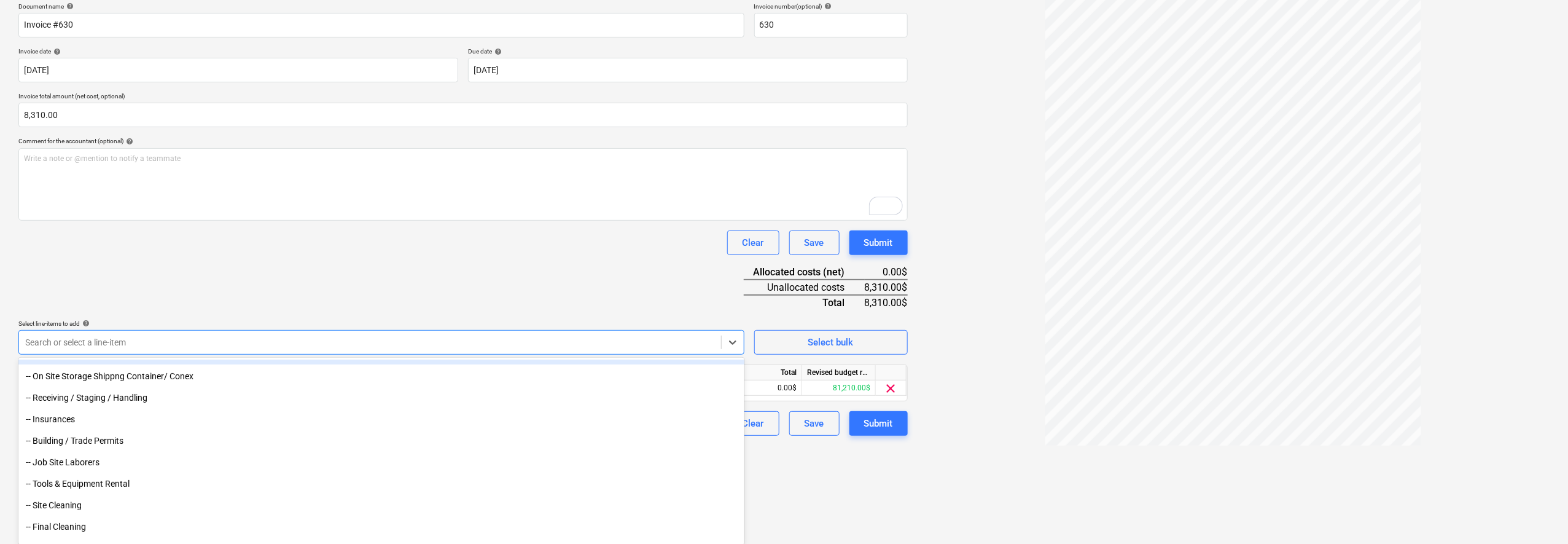
click at [535, 238] on div "Document name help Invoice #630 Invoice number (optional) help 630 Invoice date…" at bounding box center [463, 219] width 889 height 433
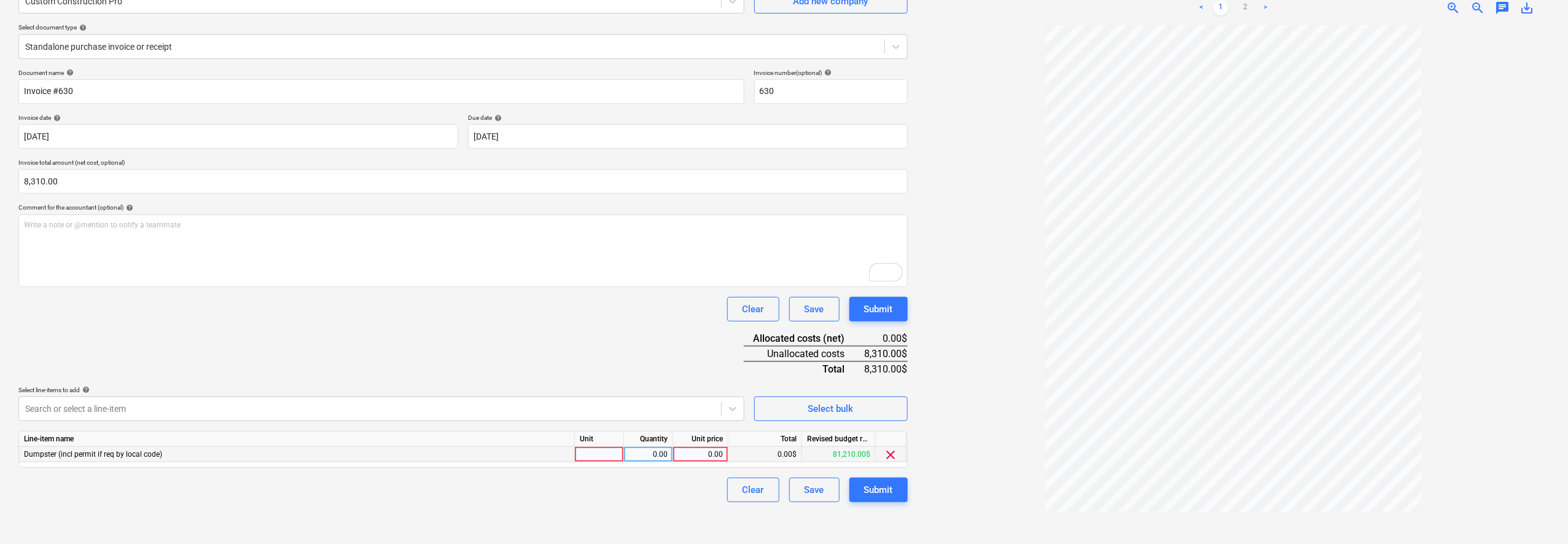
click at [698, 452] on div "0.00" at bounding box center [701, 455] width 45 height 16
type input "8310"
click at [697, 487] on div "Clear Save Submit" at bounding box center [463, 490] width 889 height 25
click at [881, 491] on div "Submit" at bounding box center [879, 489] width 29 height 16
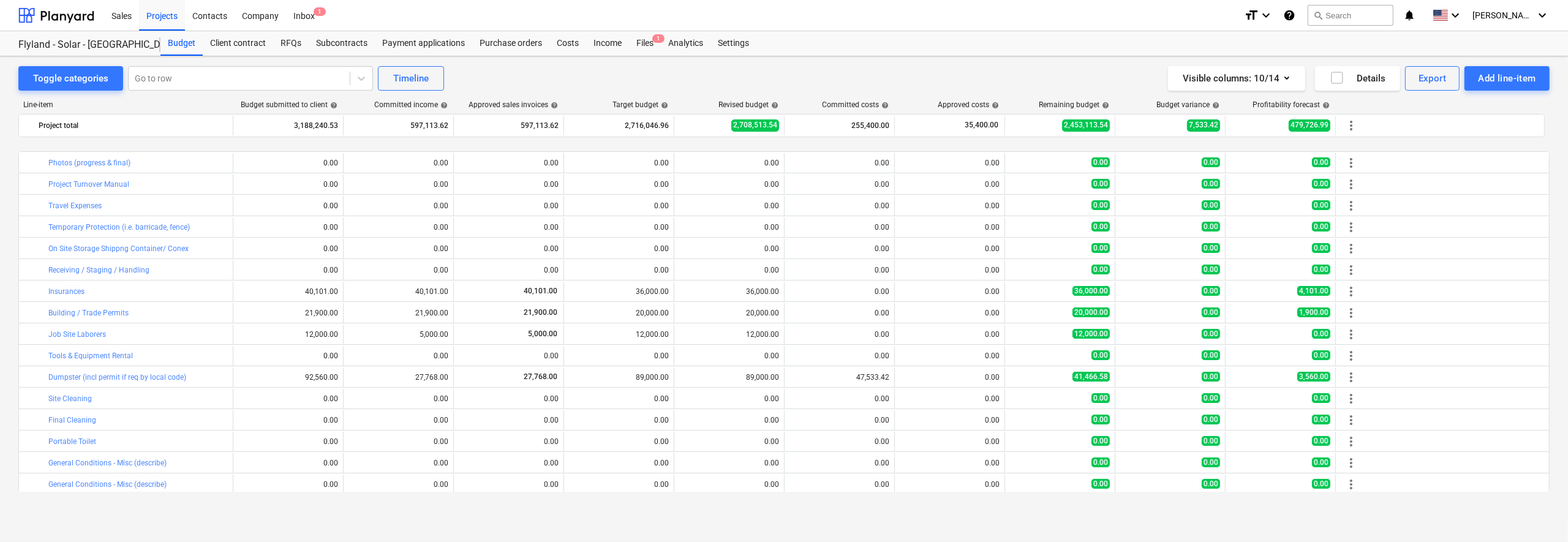
scroll to position [153, 0]
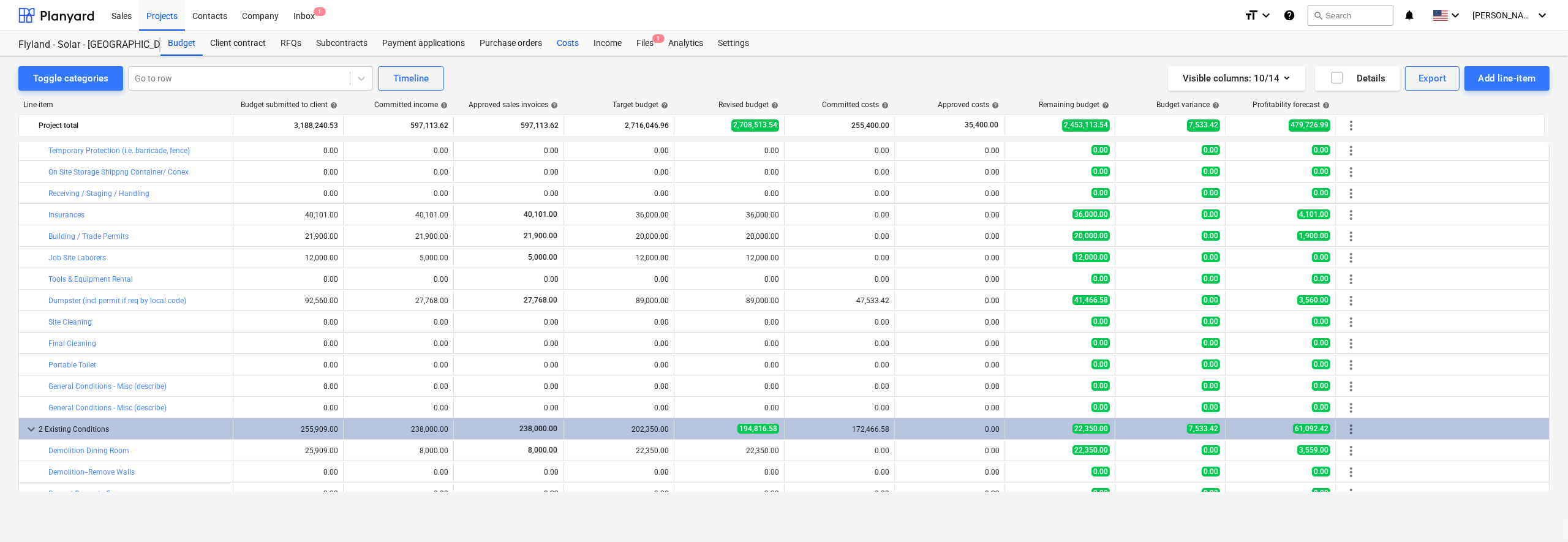
click at [561, 45] on div "Costs" at bounding box center [567, 44] width 37 height 25
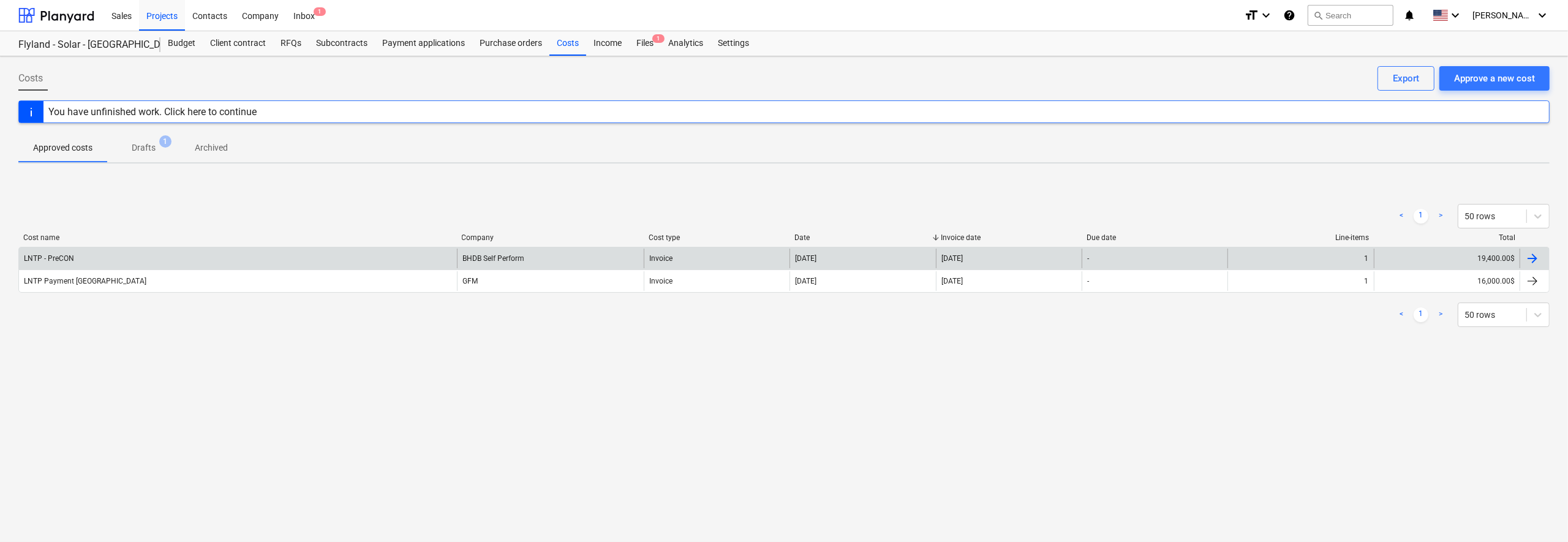
click at [536, 259] on div "BHDB Self Perform" at bounding box center [550, 258] width 186 height 20
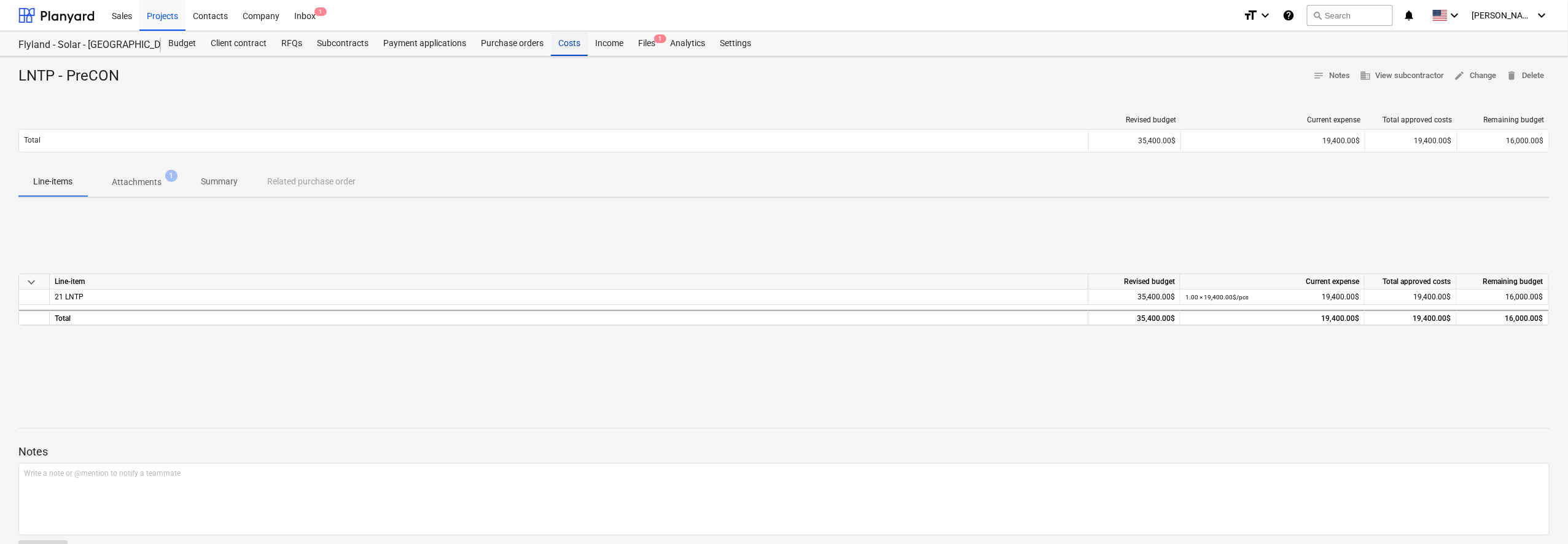
click at [564, 41] on div "Costs" at bounding box center [569, 44] width 37 height 25
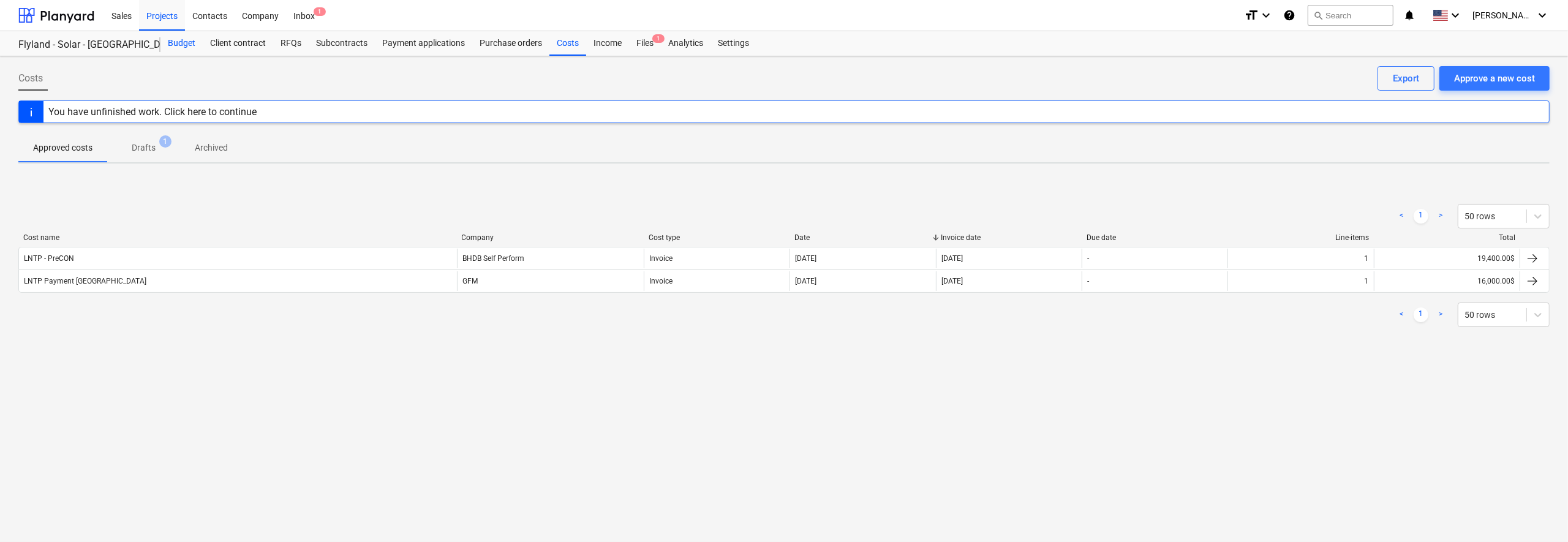
click at [181, 40] on div "Budget" at bounding box center [181, 44] width 42 height 25
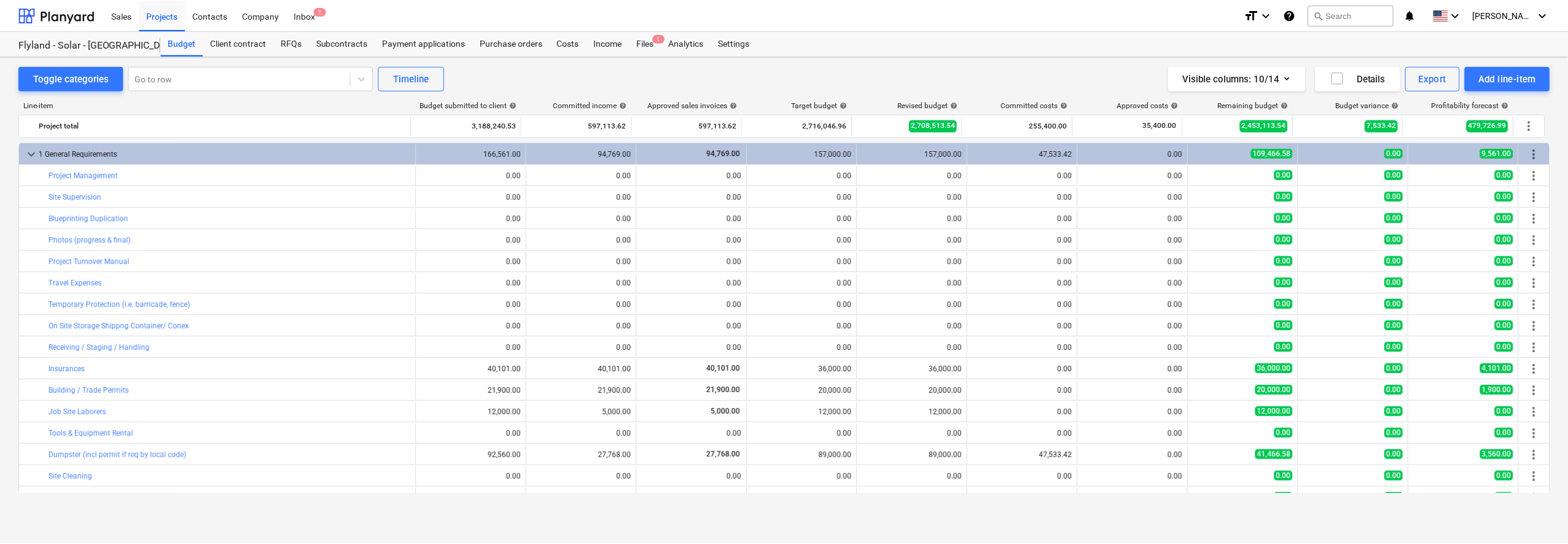
scroll to position [154, 0]
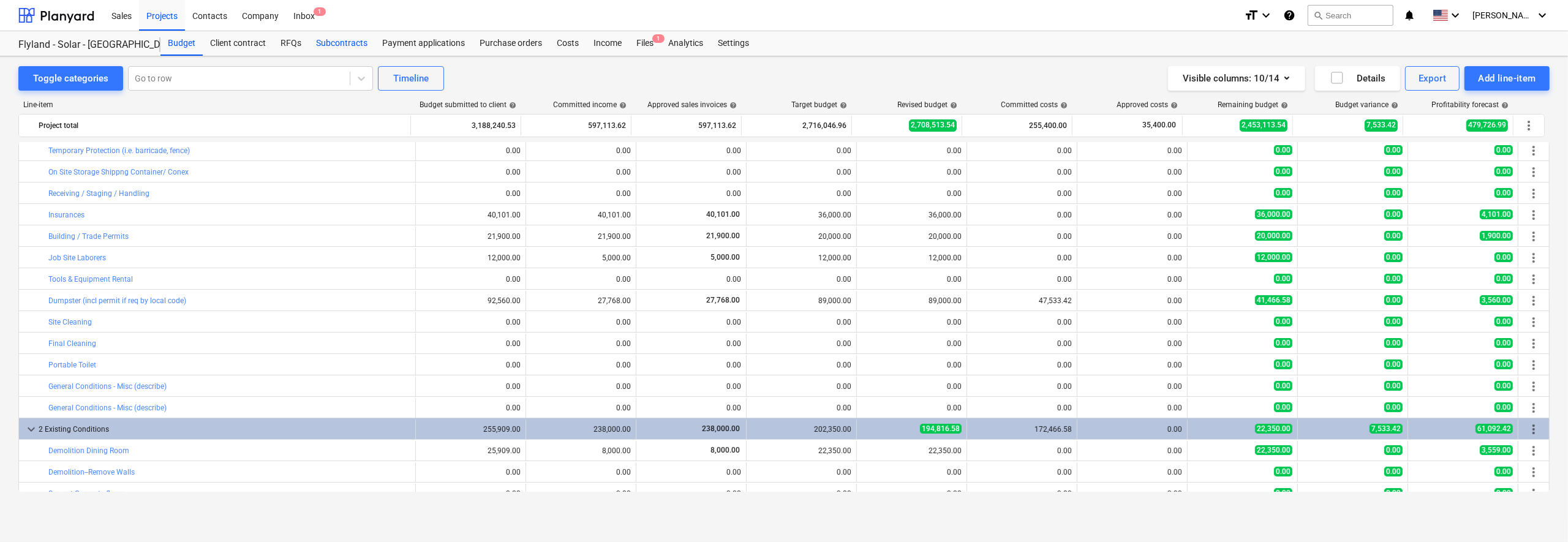
click at [341, 45] on div "Subcontracts" at bounding box center [341, 44] width 66 height 25
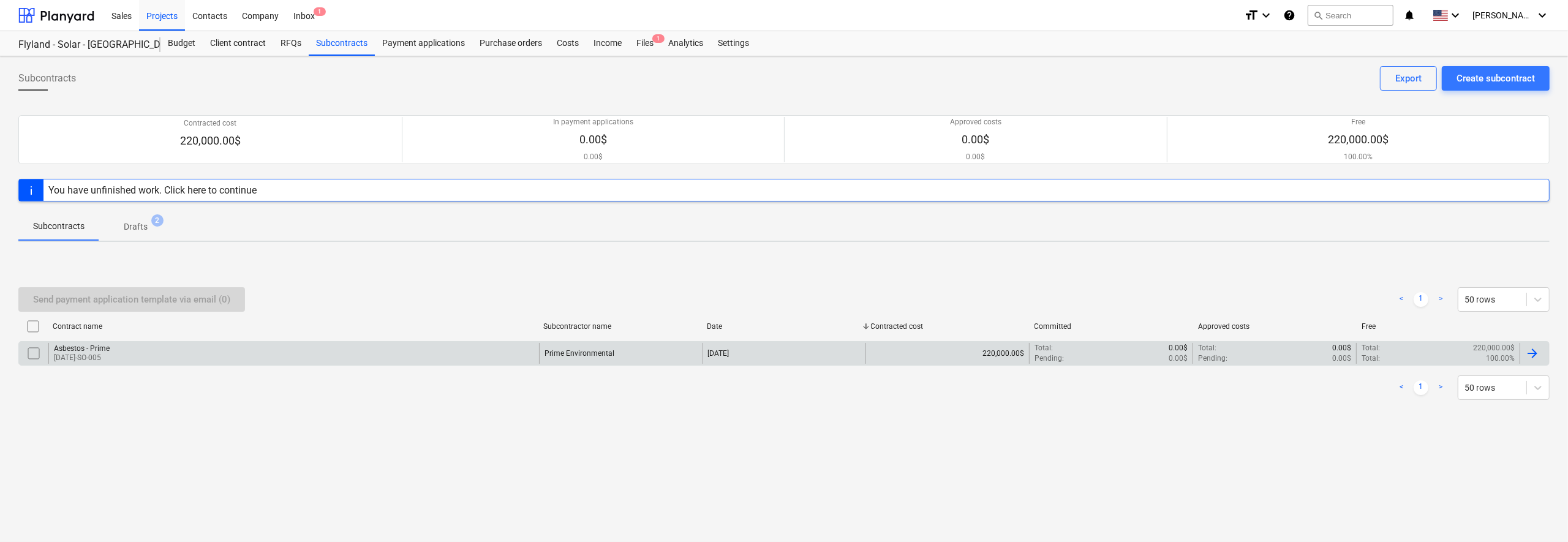
click at [1086, 353] on div at bounding box center [1533, 353] width 15 height 15
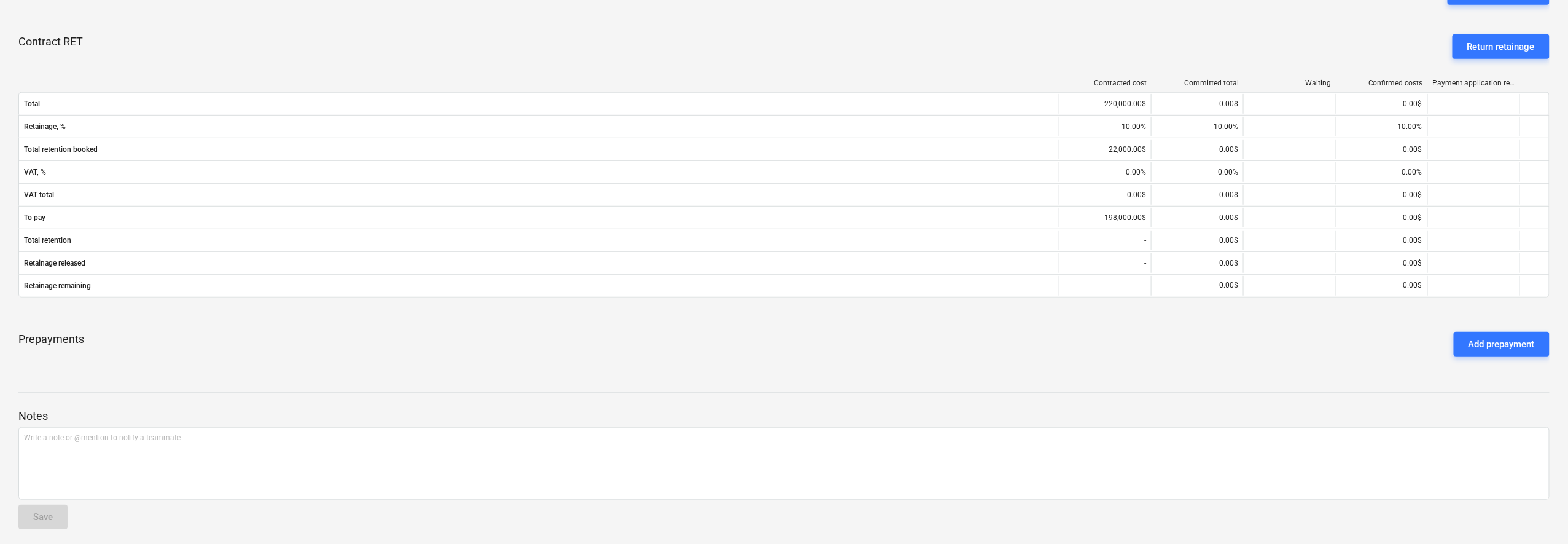
scroll to position [371, 0]
click at [1090, 339] on div "Add prepayment" at bounding box center [1502, 343] width 66 height 16
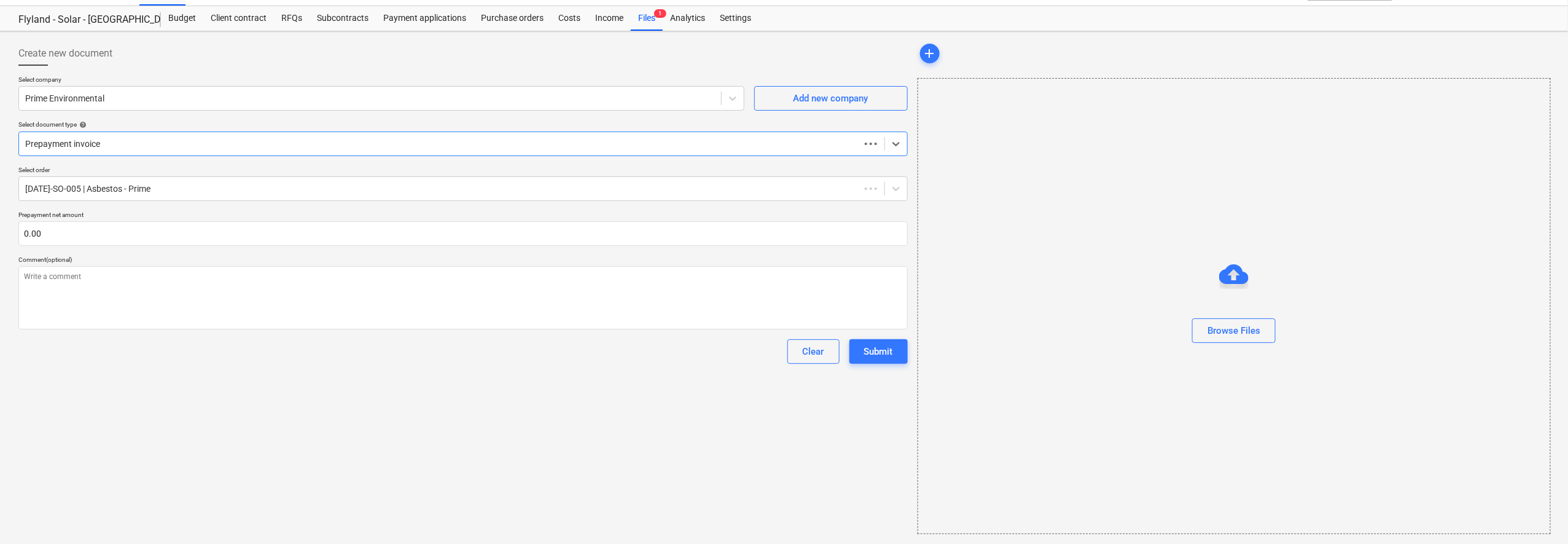
scroll to position [25, 0]
type textarea "x"
click at [719, 236] on input "text" at bounding box center [463, 234] width 889 height 25
type textarea "x"
type input "5"
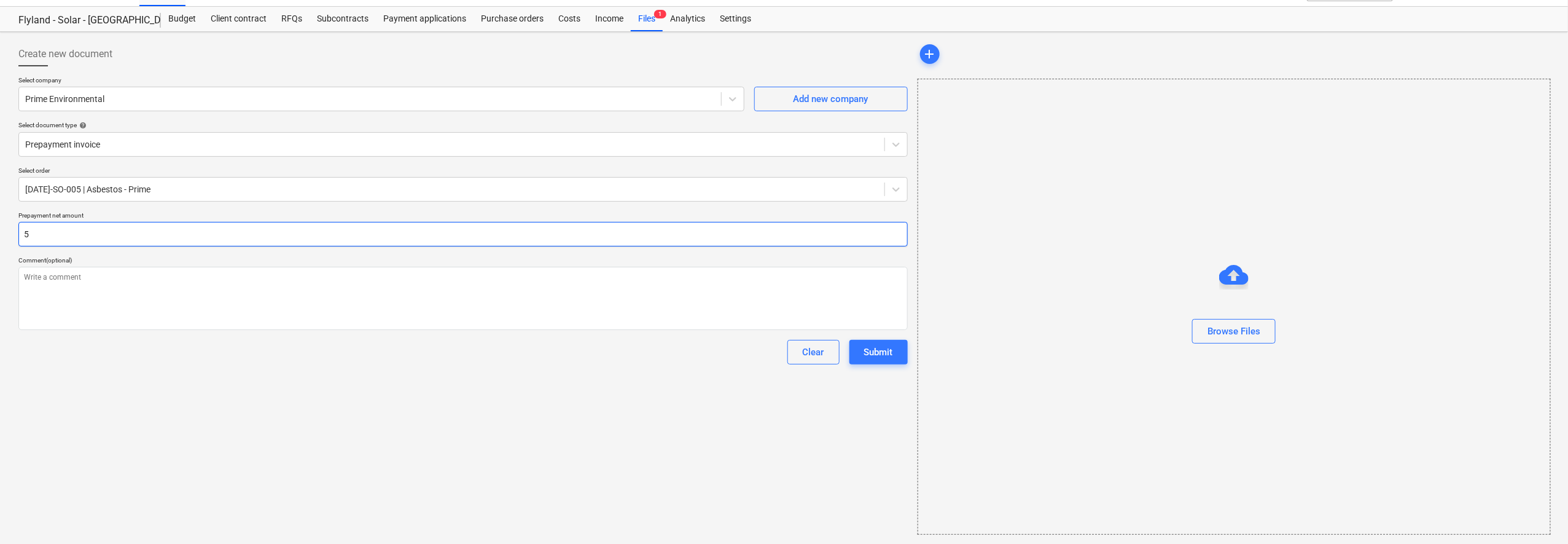
type textarea "x"
type input "55"
type textarea "x"
type input "550"
type textarea "x"
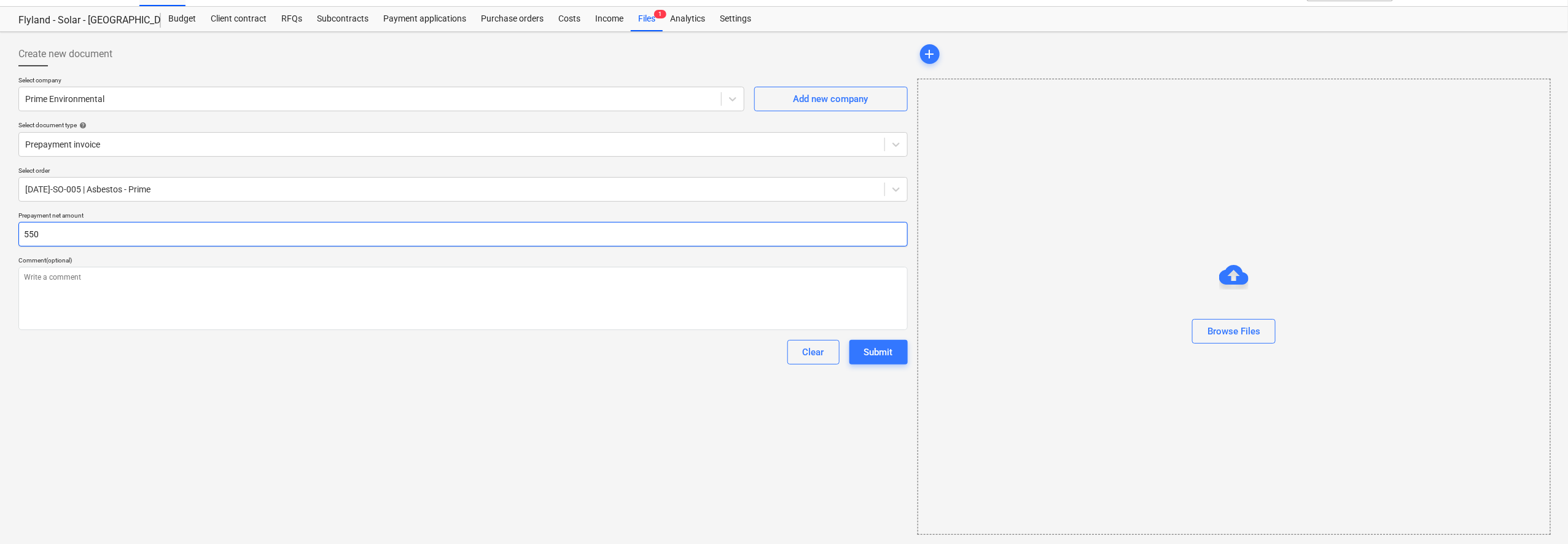
type input "5500"
type textarea "x"
type input "55000"
type textarea "x"
type input "55,000.00"
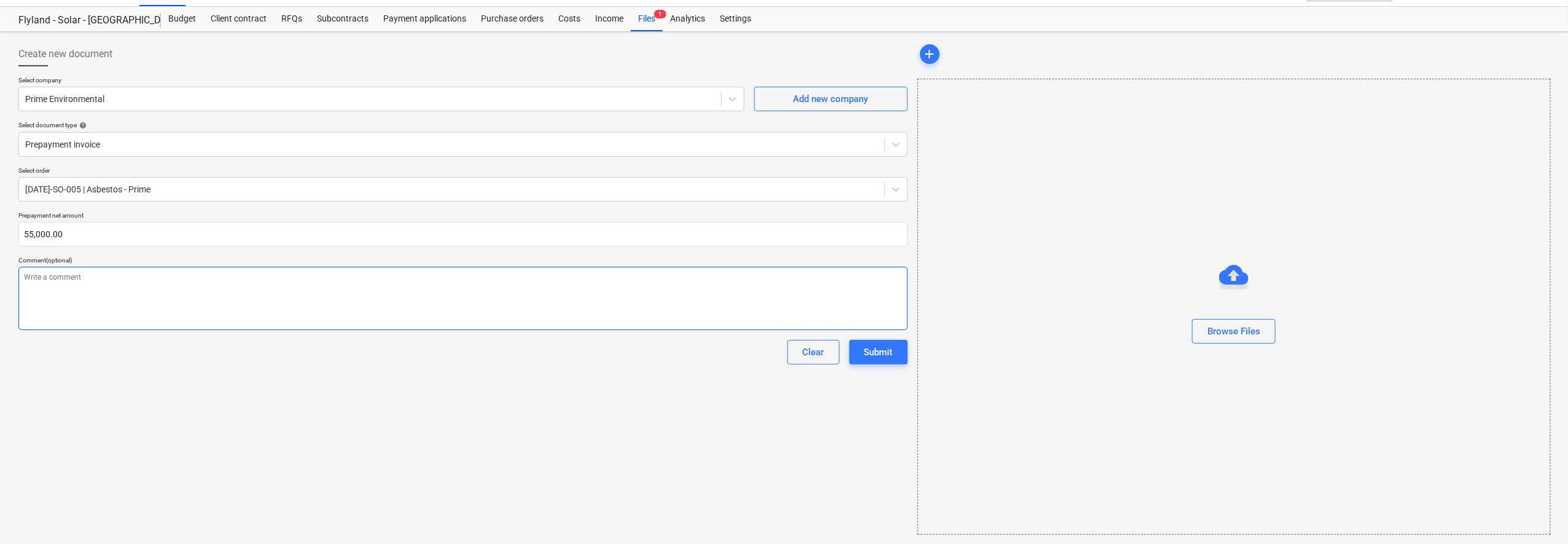
click at [728, 274] on textarea at bounding box center [463, 298] width 889 height 63
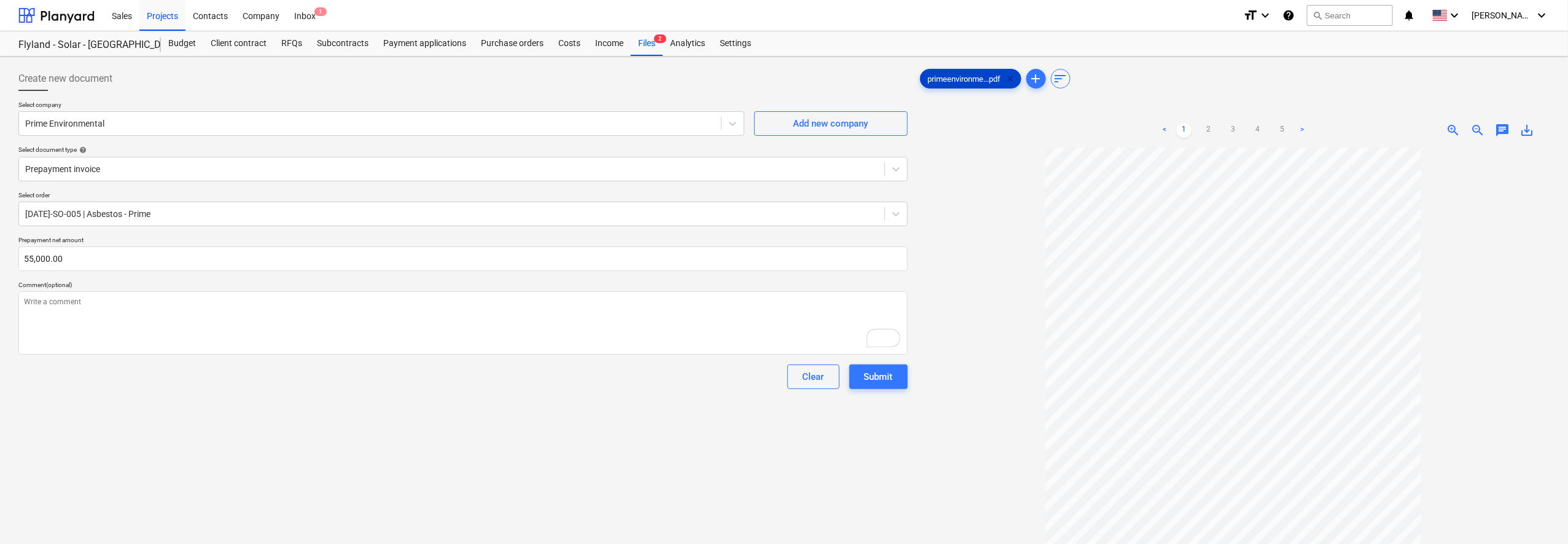
click at [1013, 79] on span "clear" at bounding box center [1011, 79] width 15 height 15
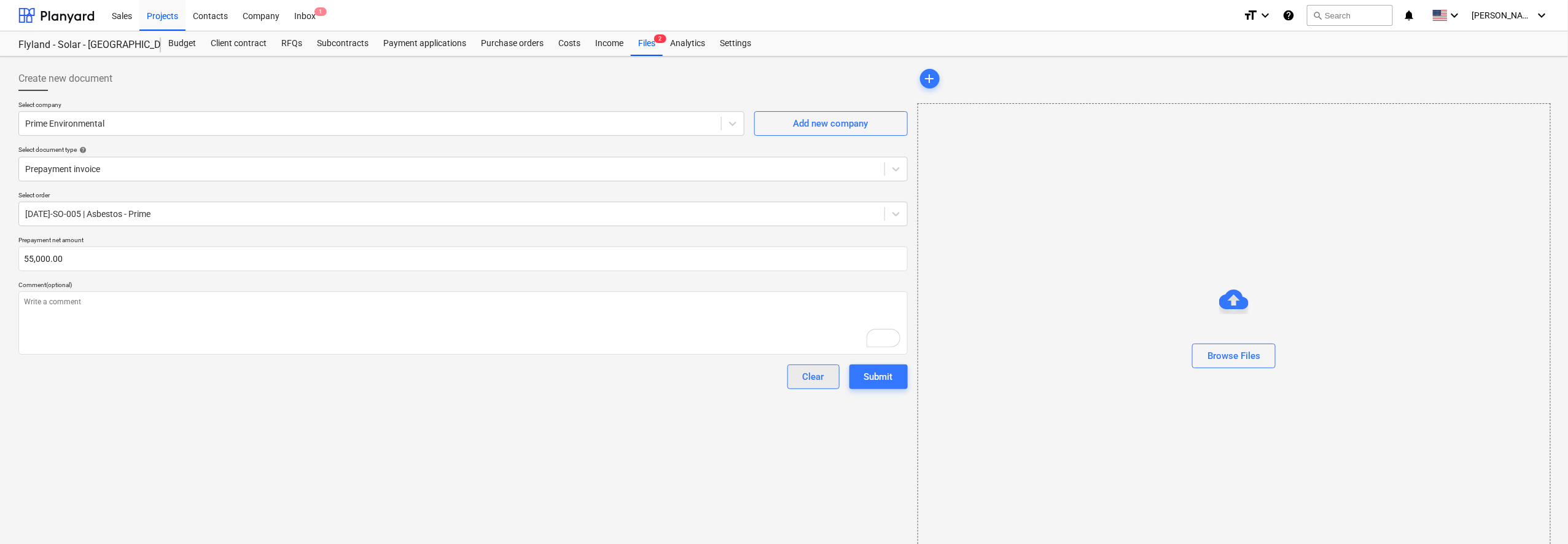
click at [817, 383] on div "Clear" at bounding box center [813, 376] width 22 height 16
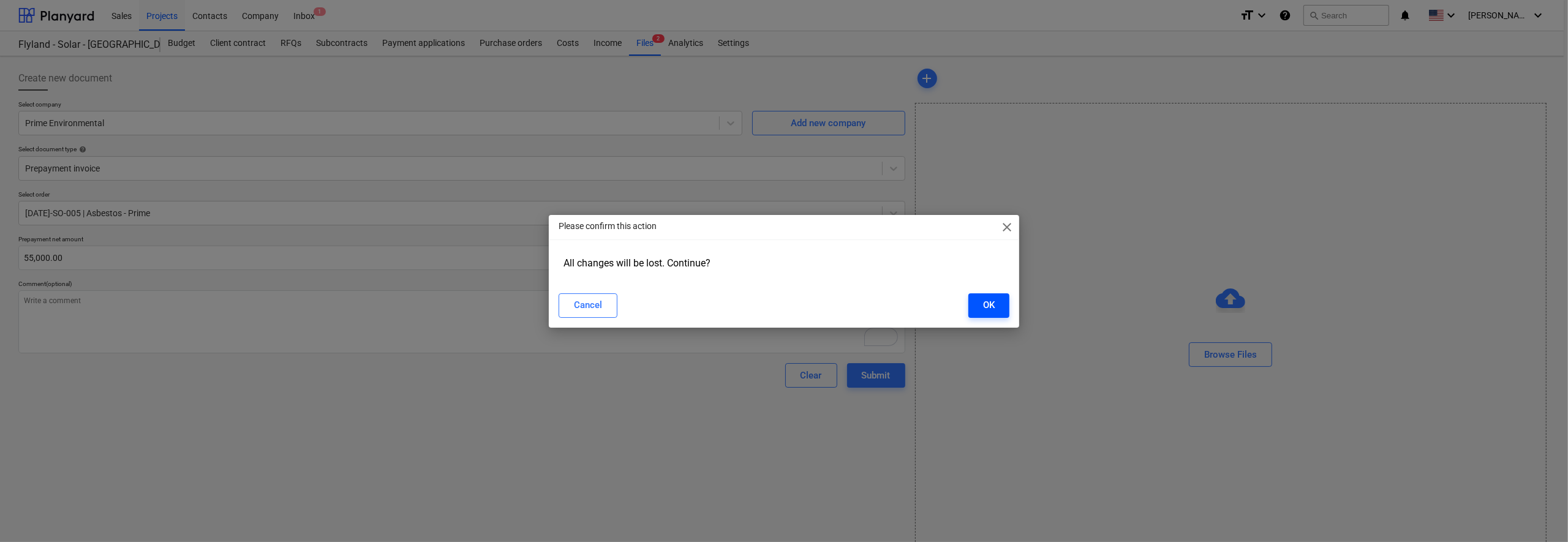
click at [986, 304] on div "OK" at bounding box center [989, 304] width 12 height 16
type textarea "x"
type input "0.00"
type textarea "x"
